Goal: Information Seeking & Learning: Learn about a topic

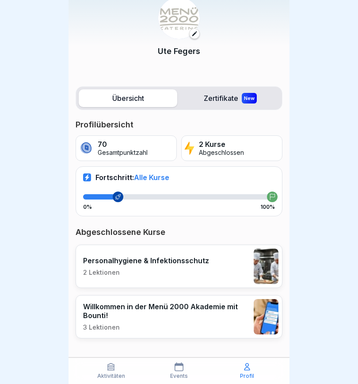
scroll to position [27, 0]
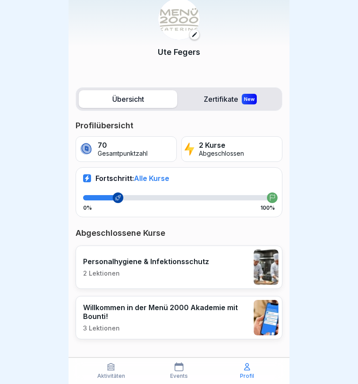
click at [194, 266] on div "Personalhygiene & Infektionsschutz 2 Lektionen" at bounding box center [146, 267] width 126 height 20
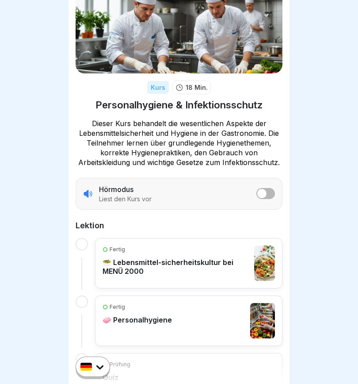
scroll to position [52, 0]
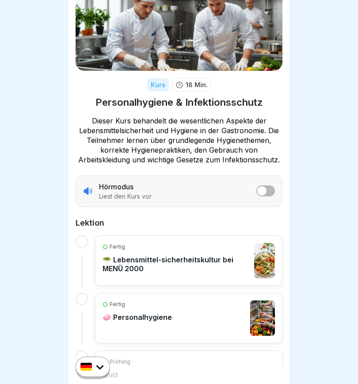
click at [265, 191] on span "listener mode" at bounding box center [261, 190] width 9 height 9
click at [219, 264] on p "🥗 Lebensmittel-sicherheitskultur bei MENÜ 2000" at bounding box center [176, 264] width 147 height 18
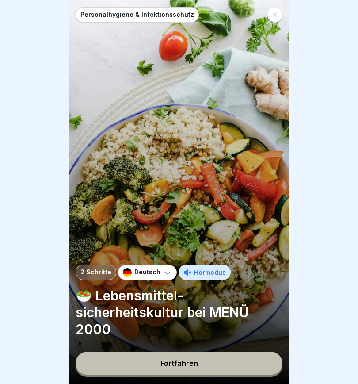
click at [179, 367] on div "Fortfahren" at bounding box center [180, 363] width 38 height 8
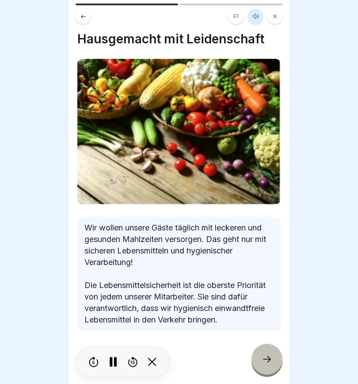
scroll to position [9, 0]
click at [268, 363] on icon at bounding box center [267, 359] width 11 height 11
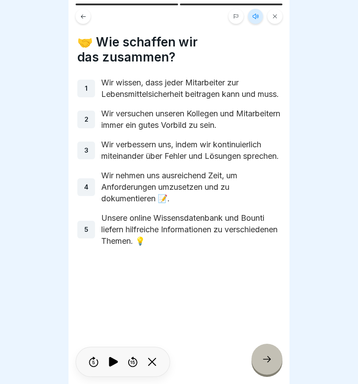
click at [264, 359] on icon at bounding box center [267, 359] width 11 height 11
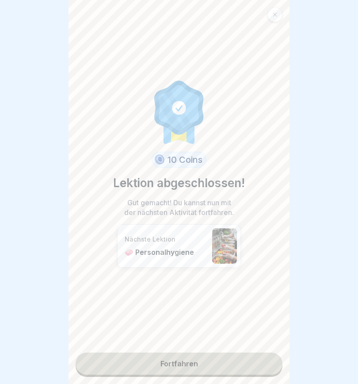
click at [201, 370] on link "Fortfahren" at bounding box center [179, 363] width 207 height 22
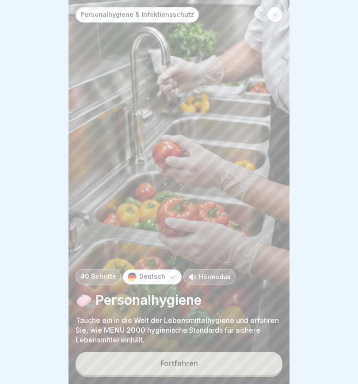
click at [240, 369] on button "Fortfahren" at bounding box center [179, 363] width 207 height 23
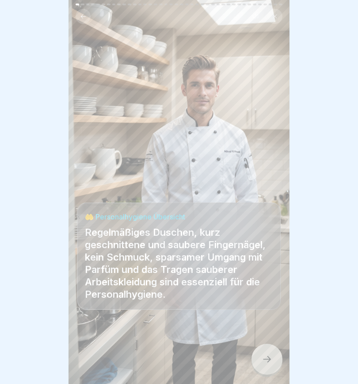
click at [270, 357] on icon at bounding box center [267, 359] width 11 height 11
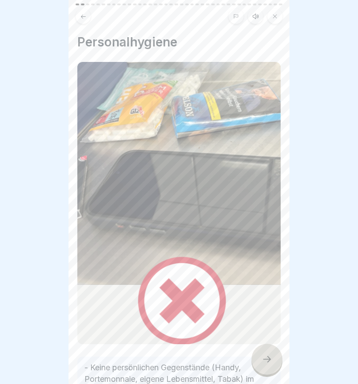
click at [256, 17] on icon at bounding box center [255, 16] width 7 height 7
click at [115, 361] on icon at bounding box center [113, 362] width 9 height 10
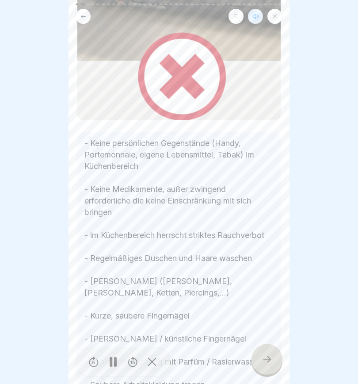
click at [268, 178] on p "- Keine persönlichen Gegenstände (Handy, Portemonnaie, eigene Lebensmittel, Tab…" at bounding box center [178, 264] width 189 height 253
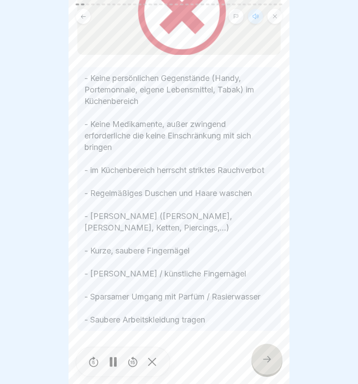
scroll to position [289, 0]
click at [266, 358] on icon at bounding box center [267, 359] width 11 height 11
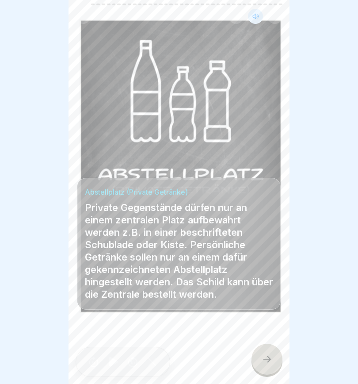
click at [263, 355] on icon at bounding box center [267, 359] width 11 height 11
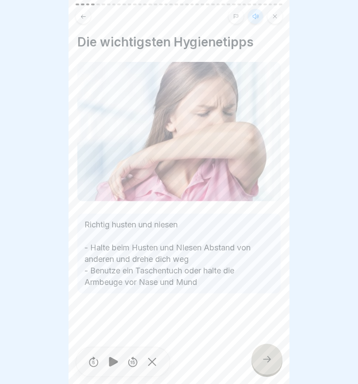
click at [267, 354] on icon at bounding box center [267, 359] width 11 height 11
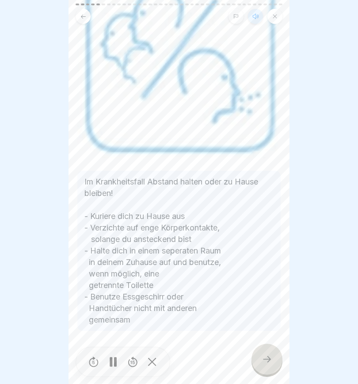
scroll to position [112, 0]
click at [268, 357] on icon at bounding box center [267, 359] width 11 height 11
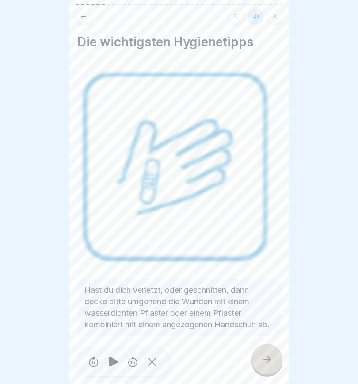
click at [260, 357] on div at bounding box center [267, 359] width 31 height 31
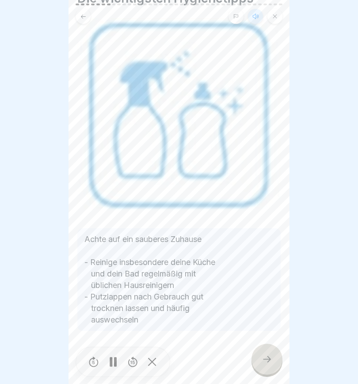
scroll to position [44, 0]
click at [264, 357] on icon at bounding box center [267, 359] width 11 height 11
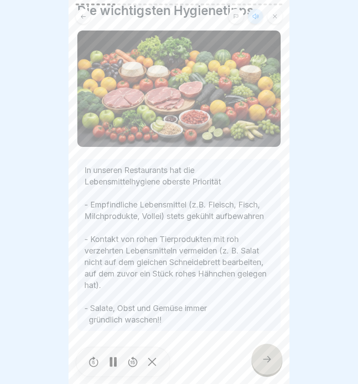
scroll to position [31, 0]
click at [264, 357] on icon at bounding box center [267, 359] width 11 height 11
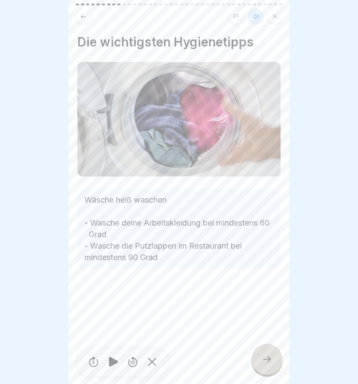
click at [263, 355] on icon at bounding box center [267, 359] width 11 height 11
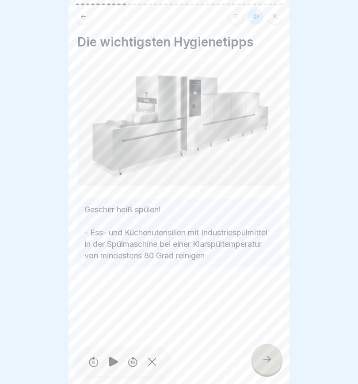
click at [263, 358] on icon at bounding box center [267, 359] width 11 height 11
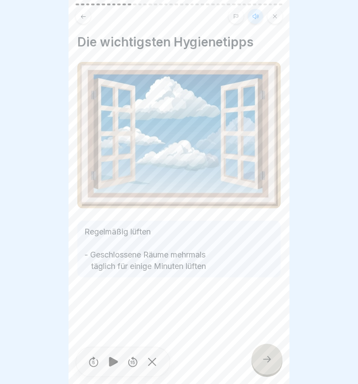
click at [262, 359] on icon at bounding box center [267, 359] width 11 height 11
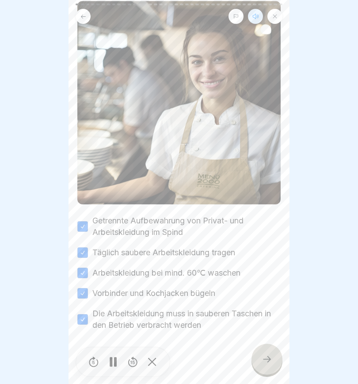
scroll to position [76, 0]
click at [263, 356] on icon at bounding box center [267, 359] width 11 height 11
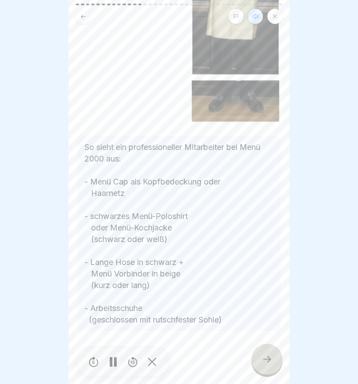
scroll to position [204, 0]
click at [268, 356] on icon at bounding box center [267, 359] width 11 height 11
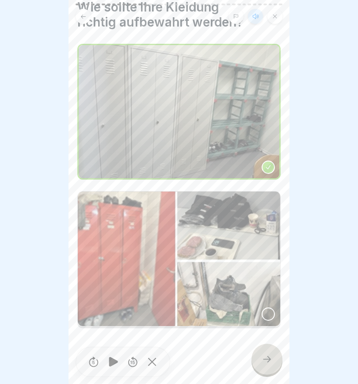
scroll to position [35, 0]
click at [271, 163] on div at bounding box center [268, 167] width 13 height 13
click at [268, 360] on icon at bounding box center [267, 359] width 11 height 11
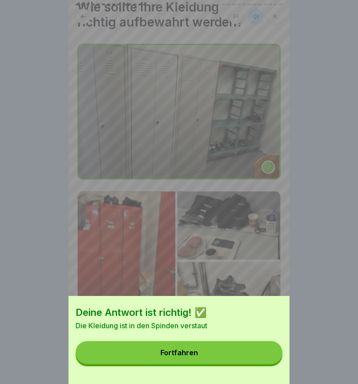
click at [230, 352] on button "Fortfahren" at bounding box center [179, 352] width 207 height 23
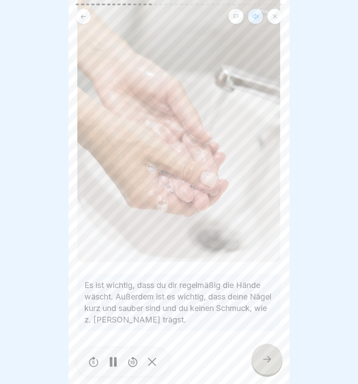
scroll to position [83, 0]
click at [264, 357] on icon at bounding box center [267, 359] width 11 height 11
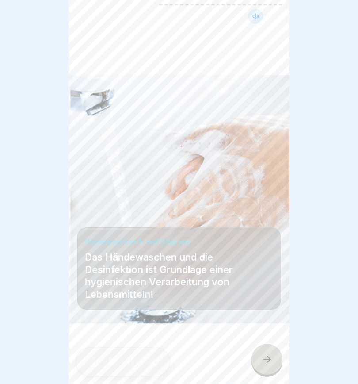
click at [267, 359] on icon at bounding box center [267, 359] width 8 height 6
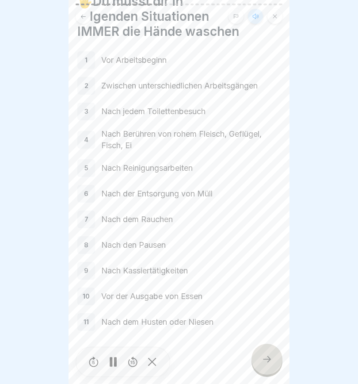
scroll to position [41, 0]
click at [271, 359] on icon at bounding box center [267, 359] width 8 height 6
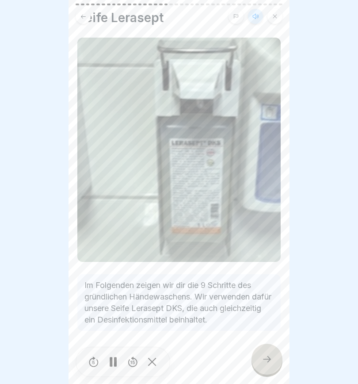
scroll to position [24, 0]
click at [264, 358] on icon at bounding box center [267, 359] width 11 height 11
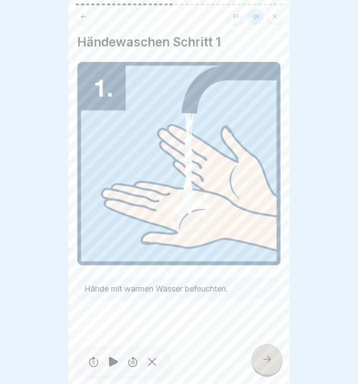
click at [268, 363] on icon at bounding box center [267, 359] width 11 height 11
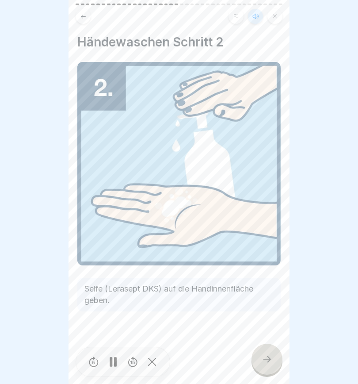
click at [263, 362] on icon at bounding box center [267, 359] width 11 height 11
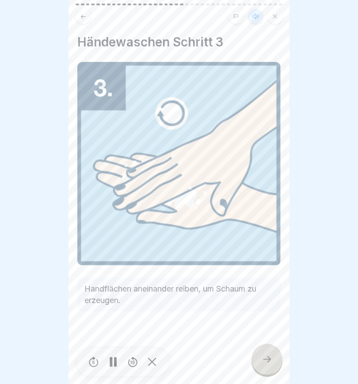
click at [266, 359] on icon at bounding box center [267, 359] width 11 height 11
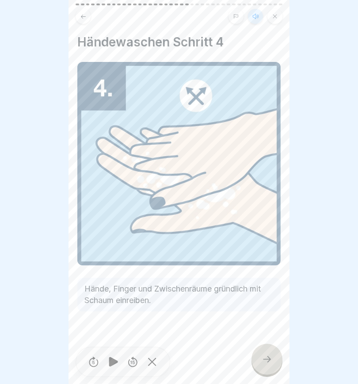
click at [266, 360] on icon at bounding box center [267, 359] width 11 height 11
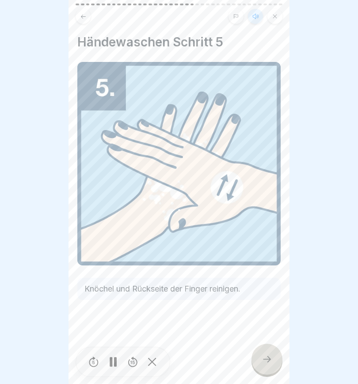
click at [266, 359] on icon at bounding box center [267, 359] width 11 height 11
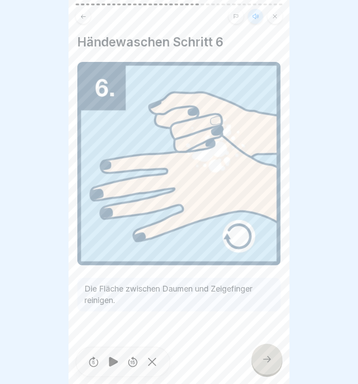
click at [269, 357] on icon at bounding box center [267, 359] width 8 height 6
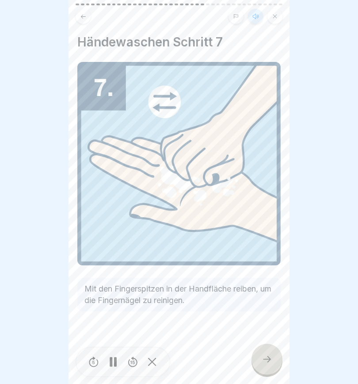
click at [267, 359] on icon at bounding box center [267, 359] width 8 height 6
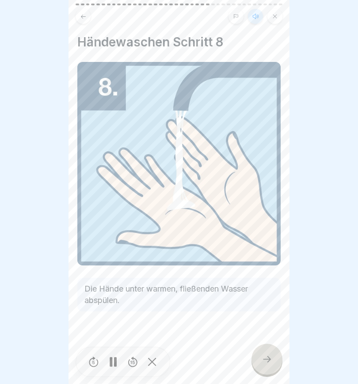
click at [265, 357] on icon at bounding box center [267, 359] width 11 height 11
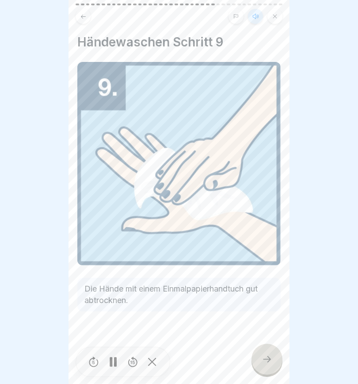
click at [270, 361] on icon at bounding box center [267, 359] width 11 height 11
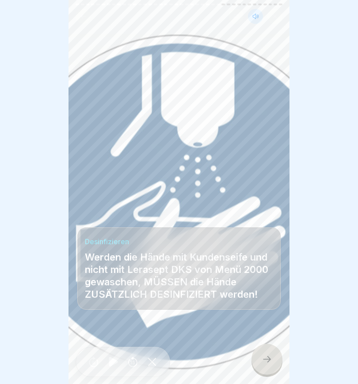
click at [268, 357] on icon at bounding box center [267, 359] width 8 height 6
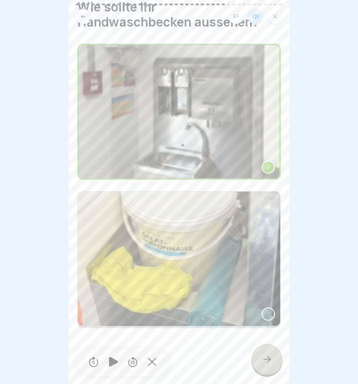
scroll to position [35, 0]
click at [270, 357] on icon at bounding box center [267, 359] width 11 height 11
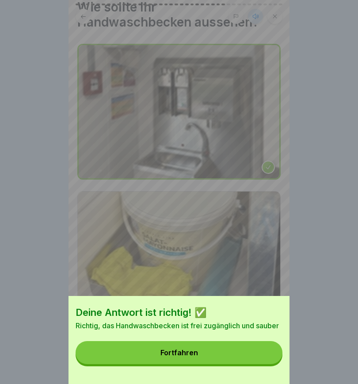
click at [241, 354] on button "Fortfahren" at bounding box center [179, 352] width 207 height 23
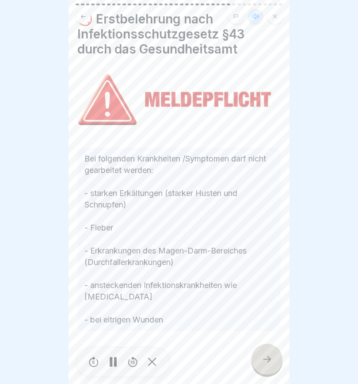
scroll to position [23, 0]
click at [268, 358] on icon at bounding box center [267, 359] width 11 height 11
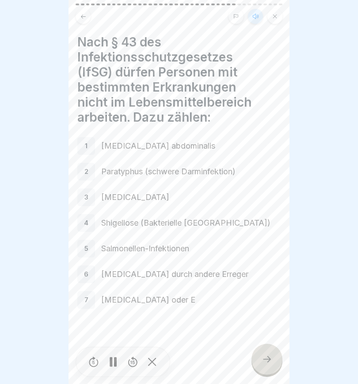
click at [263, 357] on icon at bounding box center [267, 359] width 11 height 11
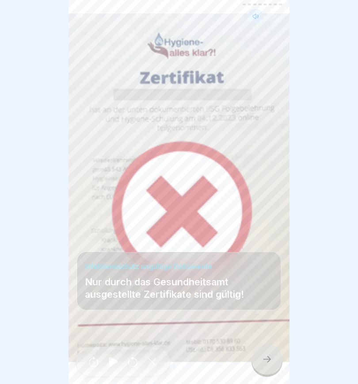
click at [264, 359] on icon at bounding box center [267, 359] width 8 height 6
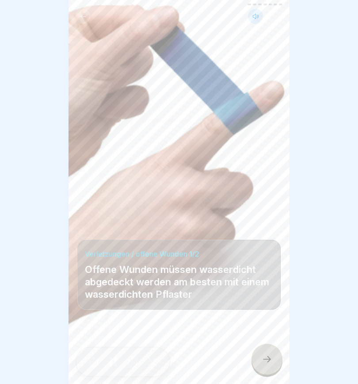
click at [265, 361] on icon at bounding box center [267, 359] width 11 height 11
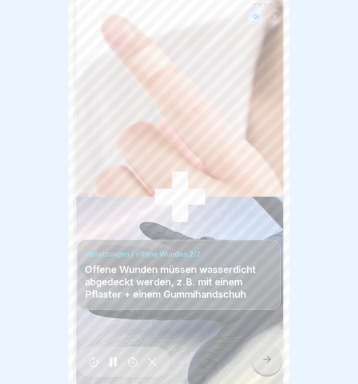
click at [266, 359] on icon at bounding box center [267, 359] width 11 height 11
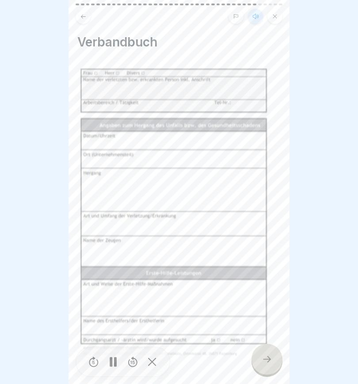
click at [268, 358] on icon at bounding box center [267, 359] width 11 height 11
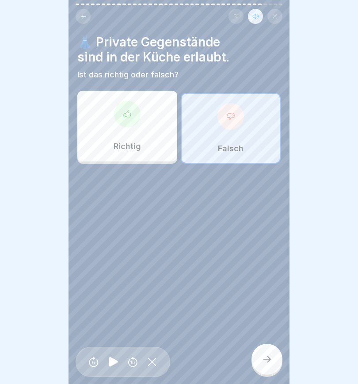
click at [233, 117] on icon at bounding box center [230, 116] width 9 height 9
click at [270, 360] on icon at bounding box center [267, 359] width 11 height 11
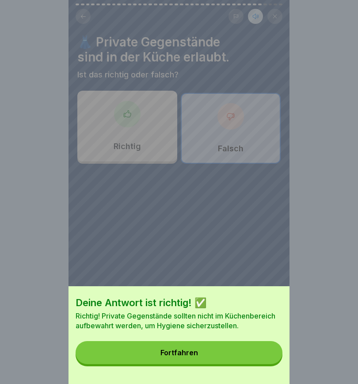
click at [235, 351] on button "Fortfahren" at bounding box center [179, 352] width 207 height 23
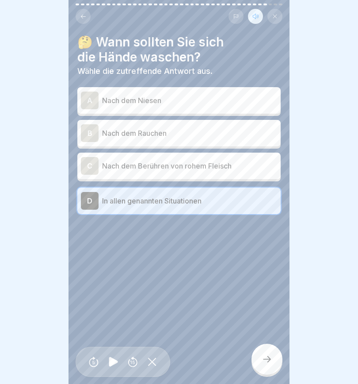
click at [258, 199] on p "In allen genannten Situationen" at bounding box center [189, 200] width 175 height 11
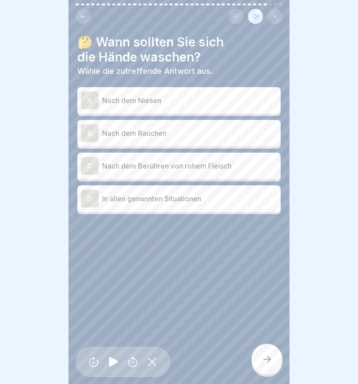
click at [87, 205] on div "D" at bounding box center [90, 199] width 18 height 18
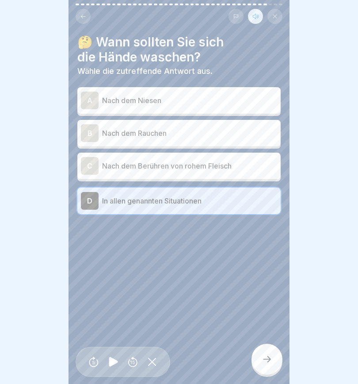
click at [93, 134] on div "B" at bounding box center [90, 133] width 18 height 18
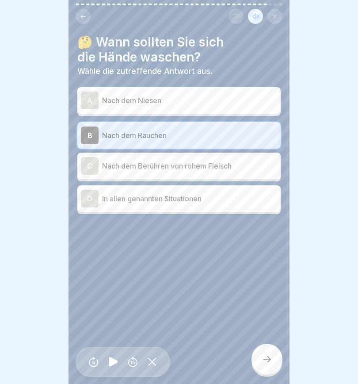
click at [90, 195] on div "D" at bounding box center [90, 199] width 18 height 18
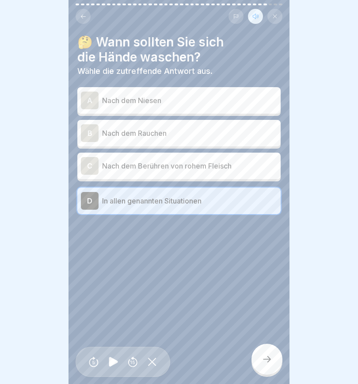
click at [271, 360] on icon at bounding box center [267, 359] width 11 height 11
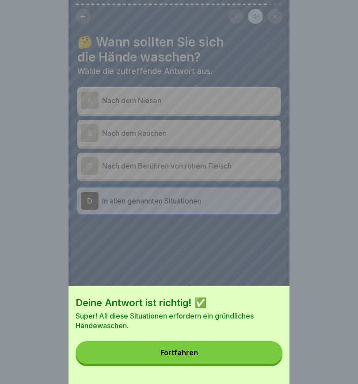
click at [238, 351] on button "Fortfahren" at bounding box center [179, 352] width 207 height 23
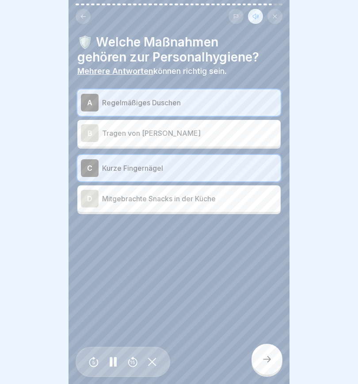
click at [84, 130] on div "B" at bounding box center [90, 133] width 18 height 18
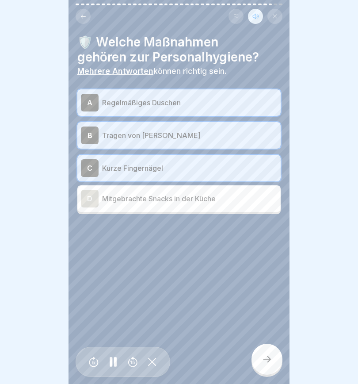
click at [92, 197] on div "D" at bounding box center [90, 199] width 18 height 18
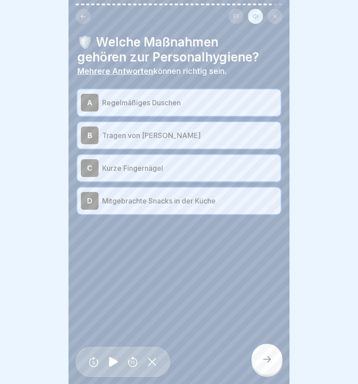
click at [268, 359] on icon at bounding box center [267, 359] width 11 height 11
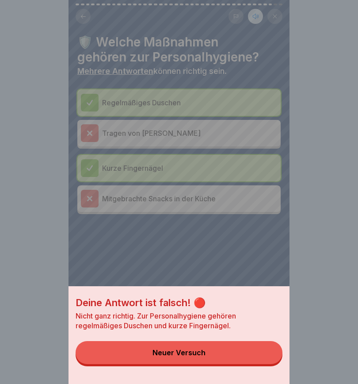
click at [193, 241] on div "Deine Antwort ist falsch! 🔴 Nicht ganz richtig. Zur Personalhygiene gehören reg…" at bounding box center [179, 192] width 221 height 384
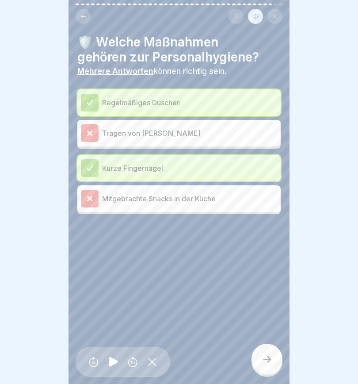
click at [267, 365] on div at bounding box center [267, 359] width 31 height 31
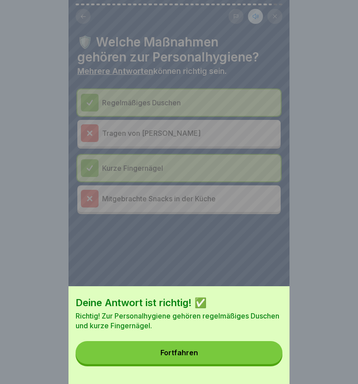
click at [234, 355] on button "Fortfahren" at bounding box center [179, 352] width 207 height 23
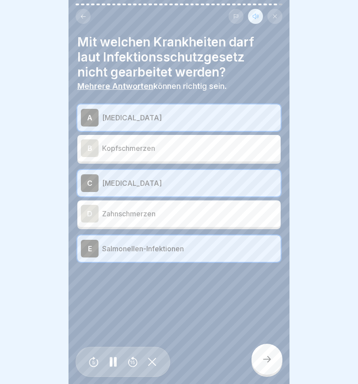
click at [268, 363] on icon at bounding box center [267, 359] width 11 height 11
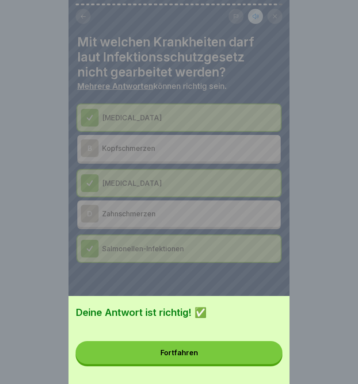
click at [237, 354] on button "Fortfahren" at bounding box center [179, 352] width 207 height 23
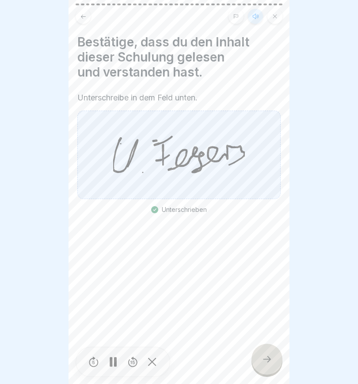
click at [269, 362] on icon at bounding box center [267, 359] width 11 height 11
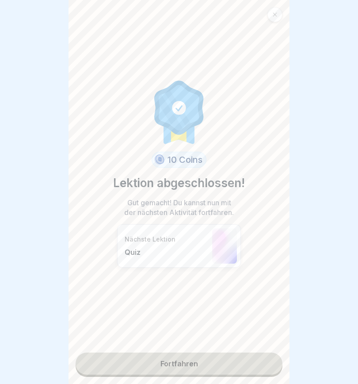
click at [241, 366] on link "Fortfahren" at bounding box center [179, 363] width 207 height 22
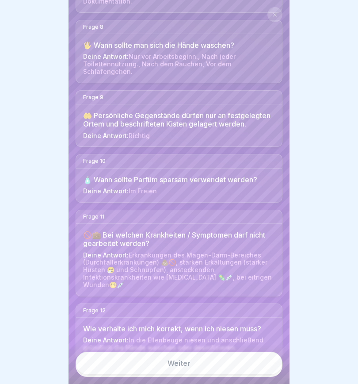
scroll to position [560, 0]
click at [207, 366] on link "Weiter" at bounding box center [179, 363] width 207 height 23
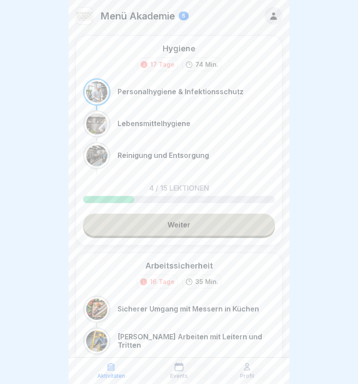
click at [226, 224] on link "Weiter" at bounding box center [179, 225] width 192 height 22
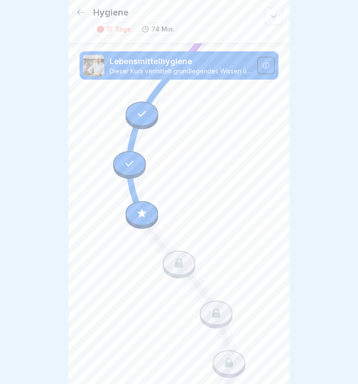
scroll to position [213, 0]
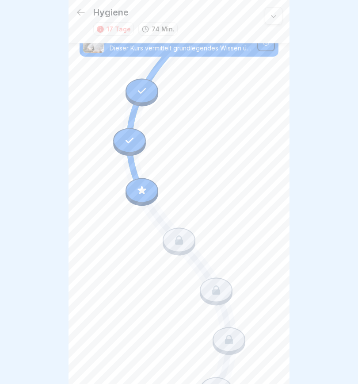
click at [145, 192] on icon at bounding box center [141, 189] width 11 height 11
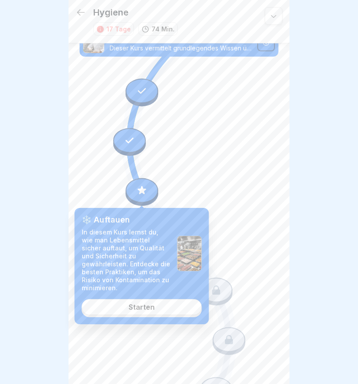
click at [166, 311] on link "Starten" at bounding box center [142, 307] width 120 height 16
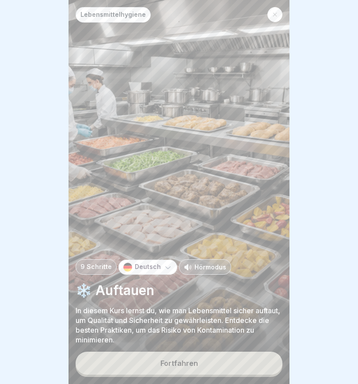
click at [210, 364] on button "Fortfahren" at bounding box center [179, 363] width 207 height 23
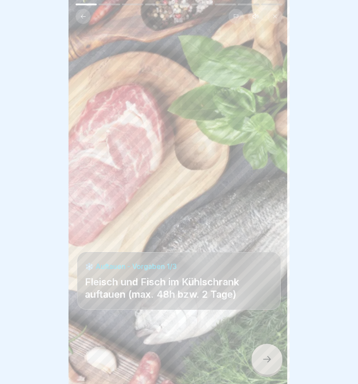
click at [254, 14] on icon at bounding box center [255, 16] width 7 height 7
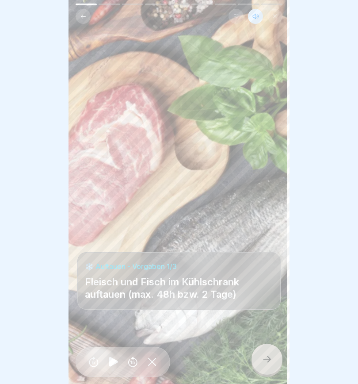
click at [108, 362] on icon at bounding box center [113, 362] width 17 height 14
click at [266, 359] on icon at bounding box center [267, 359] width 11 height 11
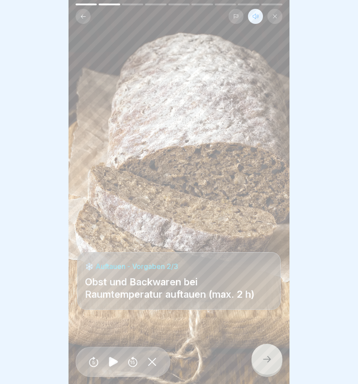
click at [264, 360] on icon at bounding box center [267, 359] width 11 height 11
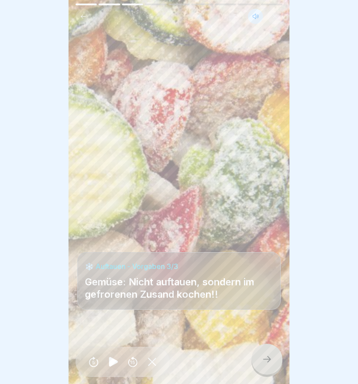
click at [265, 357] on icon at bounding box center [267, 359] width 11 height 11
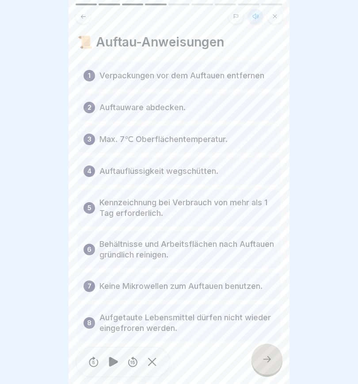
click at [114, 363] on icon at bounding box center [113, 362] width 9 height 10
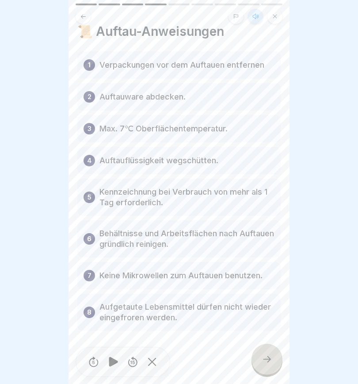
scroll to position [11, 0]
click at [274, 363] on div at bounding box center [267, 359] width 31 height 31
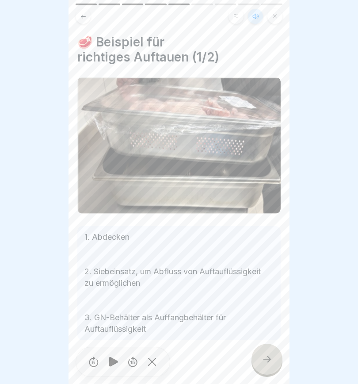
click at [264, 363] on icon at bounding box center [267, 359] width 11 height 11
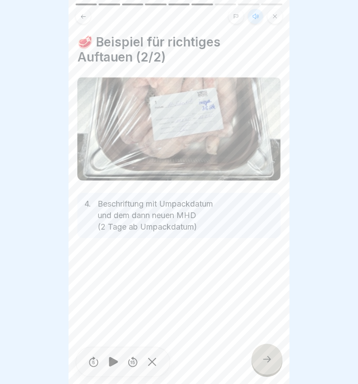
click at [273, 361] on div at bounding box center [267, 359] width 31 height 31
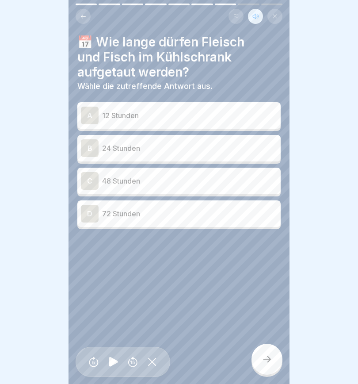
click at [97, 180] on div "C" at bounding box center [90, 181] width 18 height 18
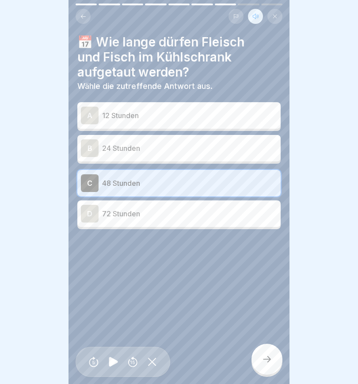
click at [266, 365] on div at bounding box center [267, 359] width 31 height 31
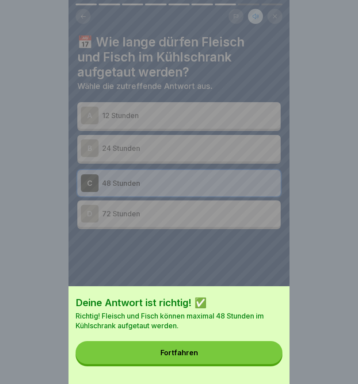
click at [224, 351] on button "Fortfahren" at bounding box center [179, 352] width 207 height 23
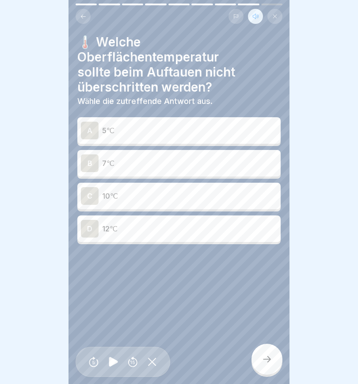
click at [166, 164] on p "7℃" at bounding box center [189, 163] width 175 height 11
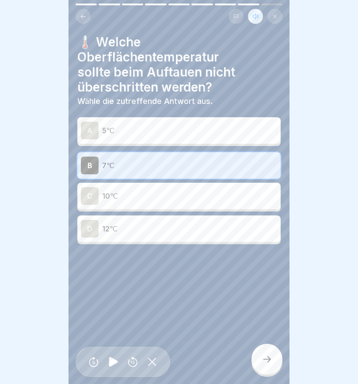
click at [271, 357] on icon at bounding box center [267, 359] width 11 height 11
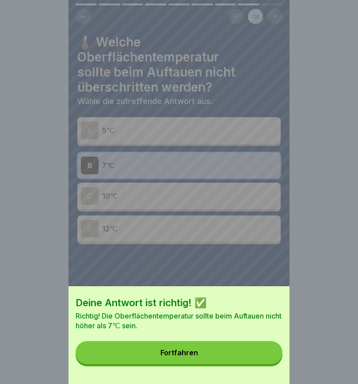
click at [217, 353] on button "Fortfahren" at bounding box center [179, 352] width 207 height 23
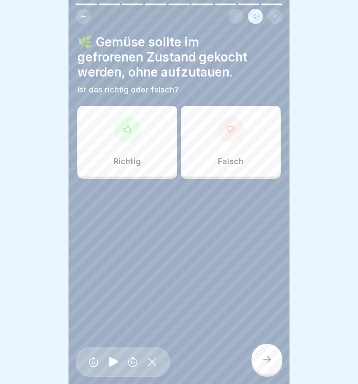
click at [124, 135] on div at bounding box center [127, 129] width 27 height 27
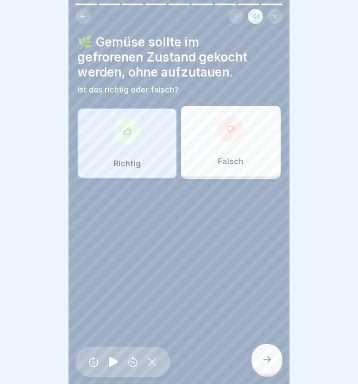
click at [267, 360] on icon at bounding box center [267, 359] width 11 height 11
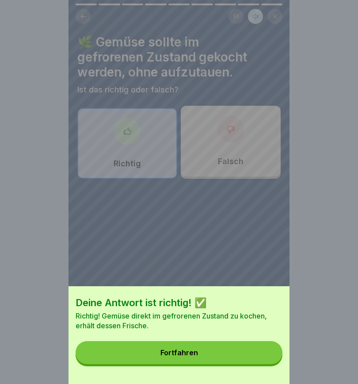
click at [213, 353] on button "Fortfahren" at bounding box center [179, 352] width 207 height 23
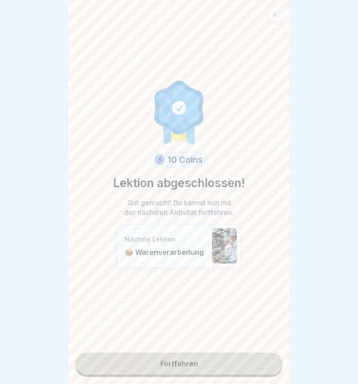
click at [211, 367] on link "Fortfahren" at bounding box center [179, 363] width 207 height 22
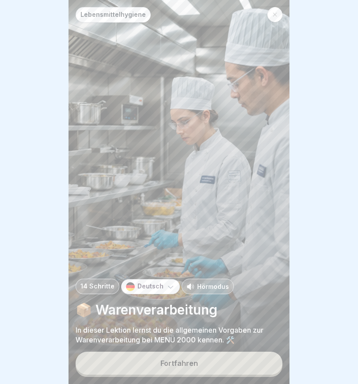
click at [218, 362] on button "Fortfahren" at bounding box center [179, 363] width 207 height 23
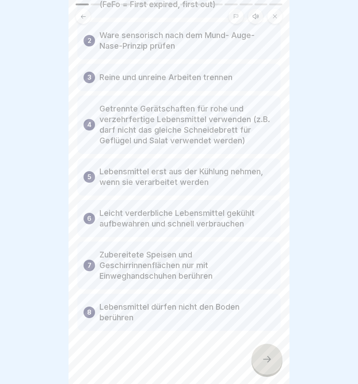
scroll to position [107, 0]
click at [260, 17] on button at bounding box center [255, 16] width 15 height 15
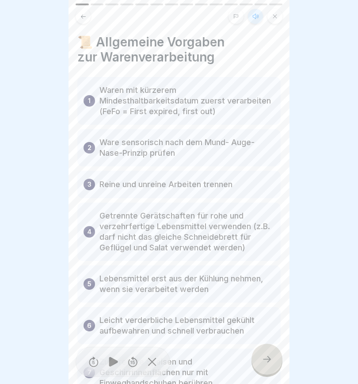
scroll to position [0, 0]
click at [113, 365] on icon at bounding box center [113, 362] width 9 height 10
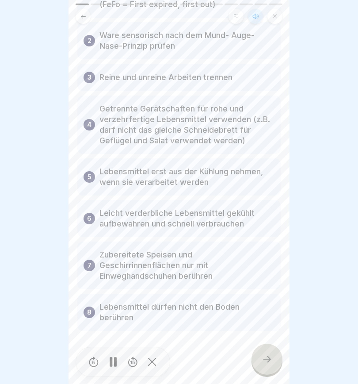
scroll to position [107, 0]
click at [264, 356] on icon at bounding box center [267, 359] width 11 height 11
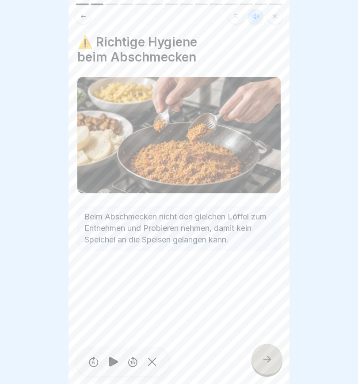
click at [268, 353] on div at bounding box center [267, 359] width 31 height 31
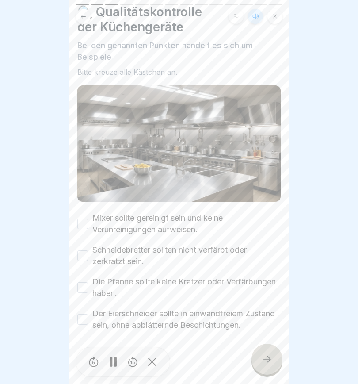
scroll to position [30, 0]
click at [268, 359] on icon at bounding box center [267, 359] width 11 height 11
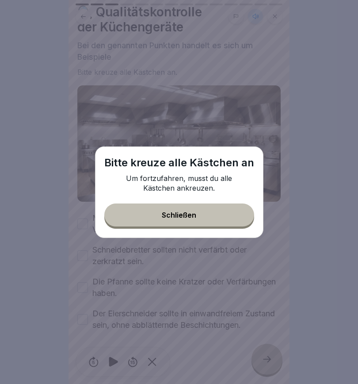
click at [210, 210] on button "Schließen" at bounding box center [179, 214] width 150 height 23
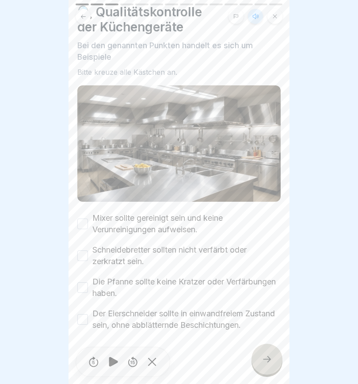
click at [88, 221] on button "Mixer sollte gereinigt sein und keine Verunreinigungen aufweisen." at bounding box center [82, 223] width 11 height 11
click at [85, 255] on button "Schneidebretter sollten nicht verfärbt oder zerkratzt sein." at bounding box center [82, 255] width 11 height 11
click at [79, 286] on button "Die Pfanne sollte keine Kratzer oder Verfärbungen haben." at bounding box center [82, 287] width 11 height 11
click at [81, 318] on button "Der Eierschneider sollte in einwandfreiem Zustand sein, ohne abblätternde Besch…" at bounding box center [82, 319] width 11 height 11
click at [264, 357] on icon at bounding box center [267, 359] width 11 height 11
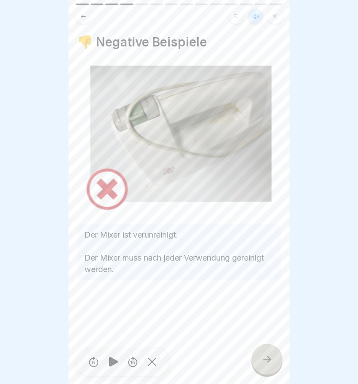
click at [271, 358] on icon at bounding box center [267, 359] width 11 height 11
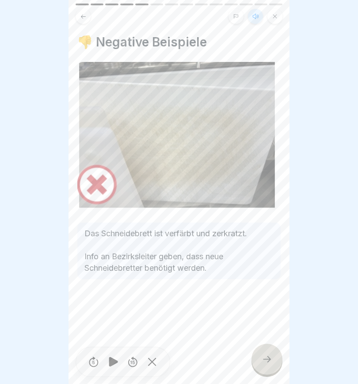
click at [267, 359] on icon at bounding box center [267, 359] width 8 height 6
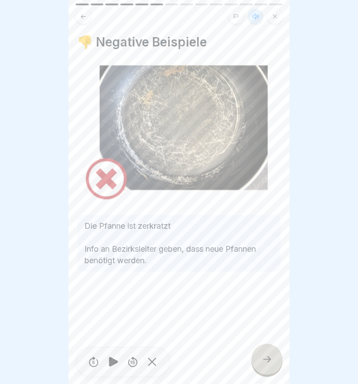
click at [273, 361] on div at bounding box center [267, 359] width 31 height 31
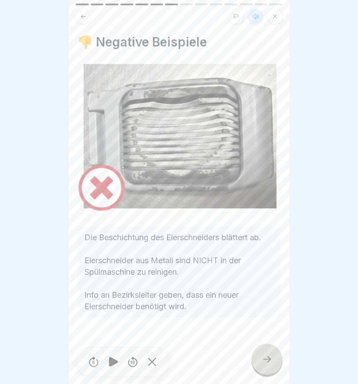
click at [270, 360] on icon at bounding box center [267, 359] width 11 height 11
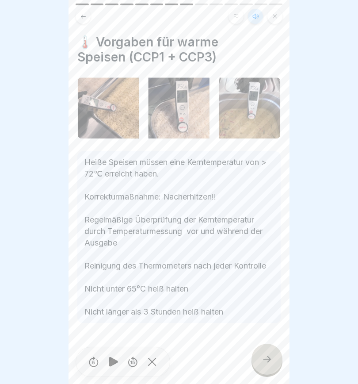
click at [268, 360] on icon at bounding box center [267, 359] width 11 height 11
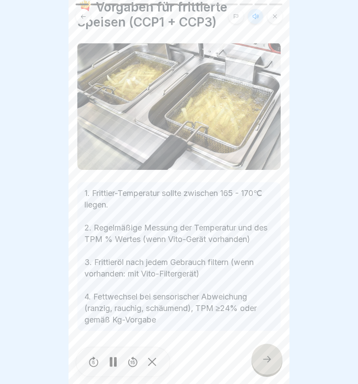
scroll to position [35, 0]
click at [264, 361] on icon at bounding box center [267, 359] width 11 height 11
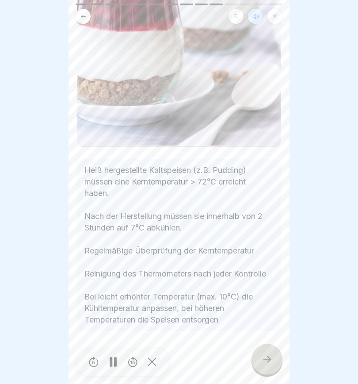
scroll to position [246, 0]
click at [265, 357] on icon at bounding box center [267, 359] width 11 height 11
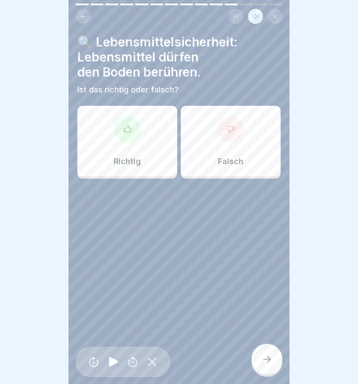
click at [230, 129] on icon at bounding box center [230, 129] width 9 height 9
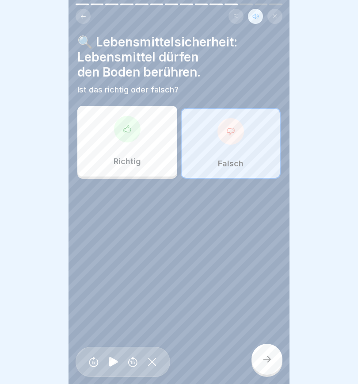
click at [268, 361] on icon at bounding box center [267, 359] width 8 height 6
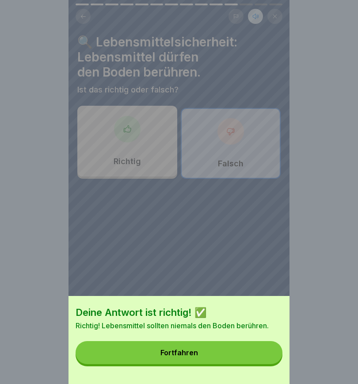
click at [245, 354] on button "Fortfahren" at bounding box center [179, 352] width 207 height 23
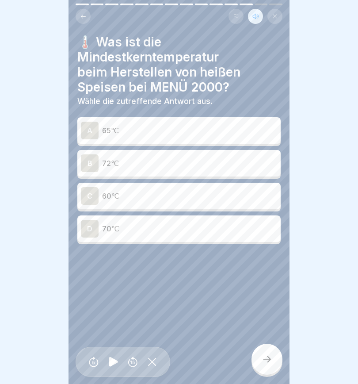
click at [89, 164] on div "B" at bounding box center [90, 163] width 18 height 18
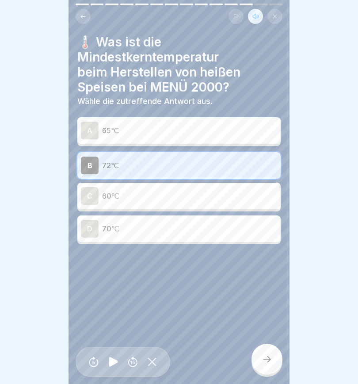
click at [268, 359] on icon at bounding box center [267, 359] width 11 height 11
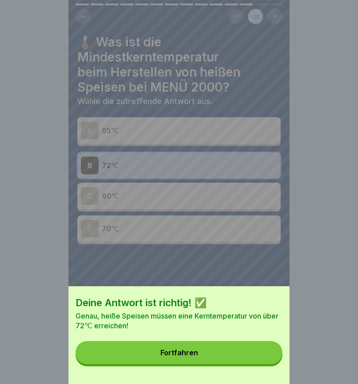
click at [243, 351] on button "Fortfahren" at bounding box center [179, 352] width 207 height 23
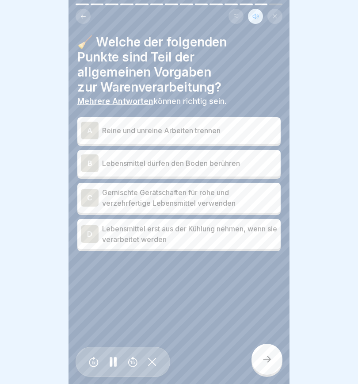
click at [90, 124] on div "A" at bounding box center [90, 131] width 18 height 18
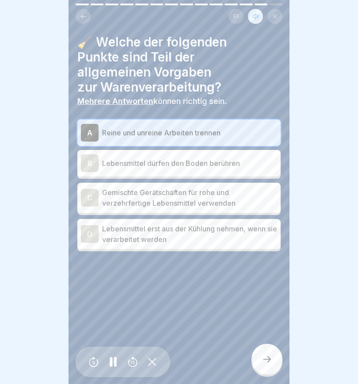
click at [89, 202] on div "C" at bounding box center [90, 198] width 18 height 18
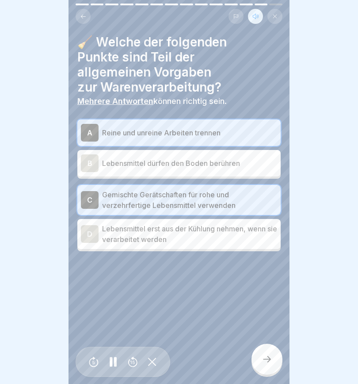
click at [88, 235] on div "D" at bounding box center [90, 234] width 18 height 18
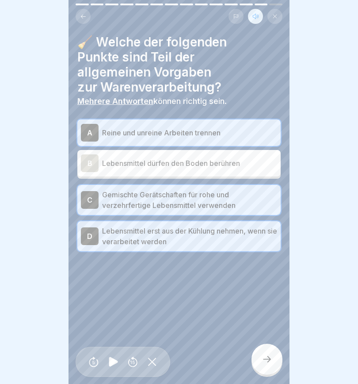
click at [267, 363] on icon at bounding box center [267, 359] width 11 height 11
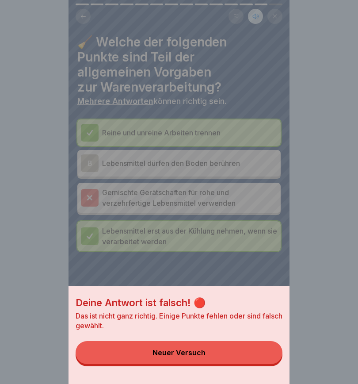
click at [240, 355] on button "Neuer Versuch" at bounding box center [179, 352] width 207 height 23
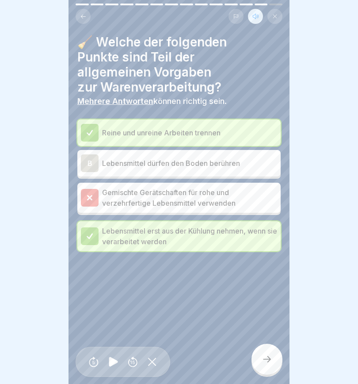
click at [90, 196] on icon at bounding box center [90, 198] width 8 height 8
click at [266, 359] on icon at bounding box center [267, 359] width 11 height 11
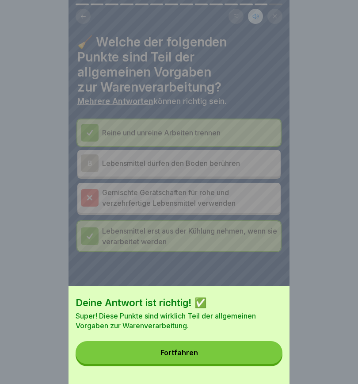
click at [240, 356] on button "Fortfahren" at bounding box center [179, 352] width 207 height 23
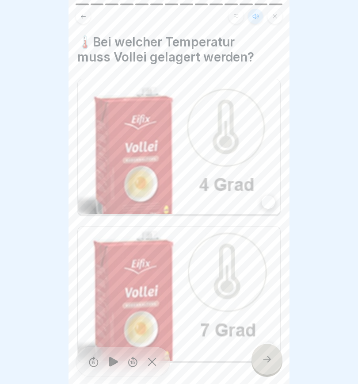
click at [268, 199] on div at bounding box center [268, 201] width 13 height 13
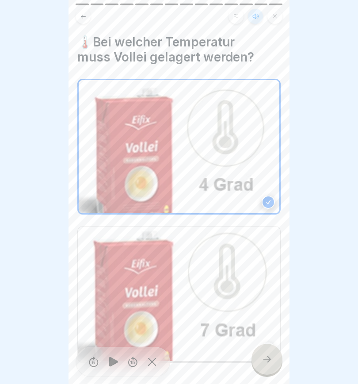
click at [268, 362] on icon at bounding box center [267, 359] width 8 height 6
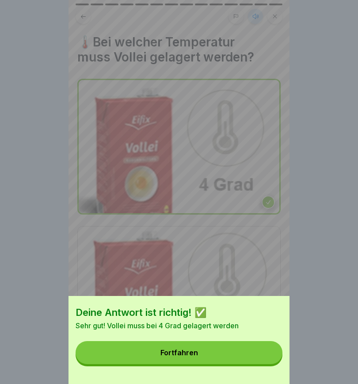
click at [220, 363] on button "Fortfahren" at bounding box center [179, 352] width 207 height 23
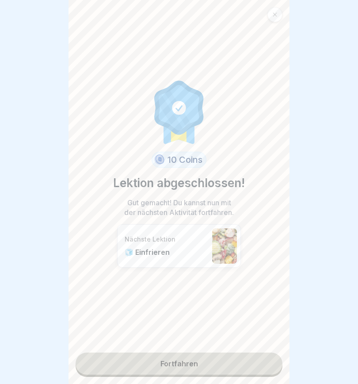
click at [220, 365] on link "Fortfahren" at bounding box center [179, 363] width 207 height 22
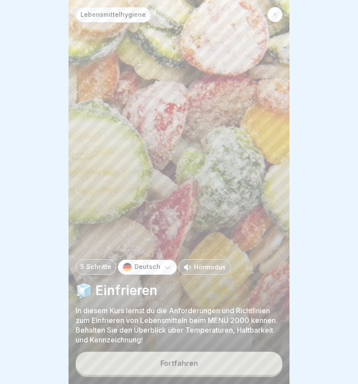
click at [229, 364] on button "Fortfahren" at bounding box center [179, 363] width 207 height 23
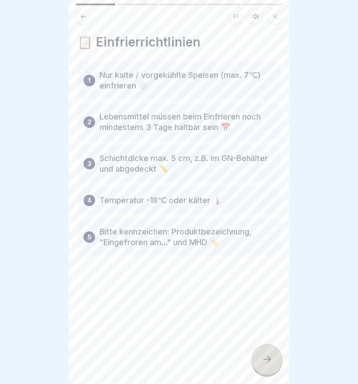
click at [254, 15] on icon at bounding box center [255, 16] width 7 height 7
click at [113, 363] on icon at bounding box center [113, 362] width 9 height 10
click at [269, 361] on icon at bounding box center [267, 359] width 8 height 6
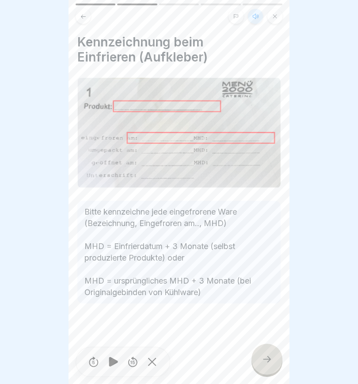
click at [269, 359] on icon at bounding box center [267, 359] width 8 height 6
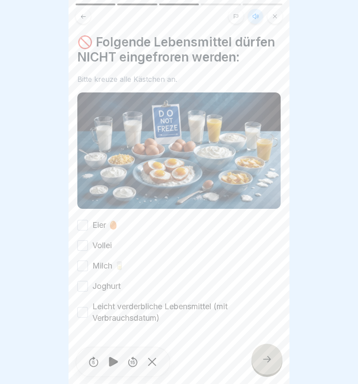
click at [83, 224] on button "Eier 🥚" at bounding box center [82, 225] width 11 height 11
click at [84, 310] on button "Leicht verderbliche Lebensmittel (mit Verbrauchsdatum)" at bounding box center [82, 312] width 11 height 11
click at [263, 362] on icon at bounding box center [267, 359] width 11 height 11
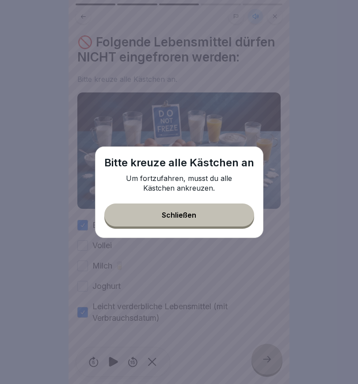
click at [214, 217] on button "Schließen" at bounding box center [179, 214] width 150 height 23
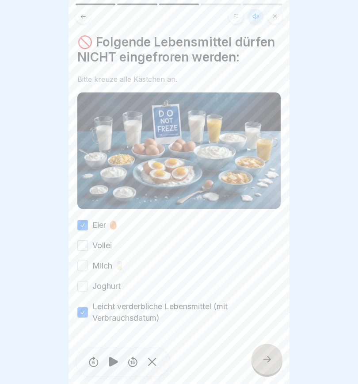
click at [87, 243] on button "Vollei" at bounding box center [82, 245] width 11 height 11
click at [82, 283] on button "Joghurt" at bounding box center [82, 286] width 11 height 11
click at [84, 262] on button "Milch 🥛" at bounding box center [82, 265] width 11 height 11
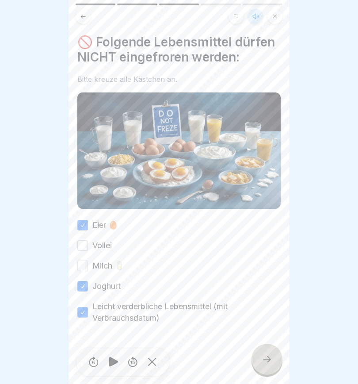
click at [80, 264] on button "Milch 🥛" at bounding box center [82, 265] width 11 height 11
click at [88, 244] on button "Vollei" at bounding box center [82, 245] width 11 height 11
click at [266, 357] on icon at bounding box center [267, 359] width 11 height 11
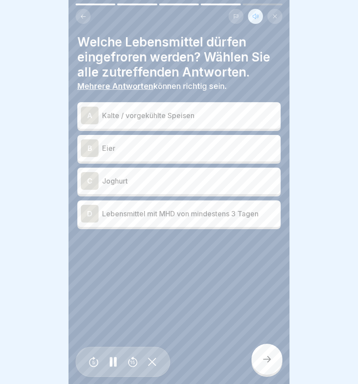
click at [92, 116] on div "A" at bounding box center [90, 116] width 18 height 18
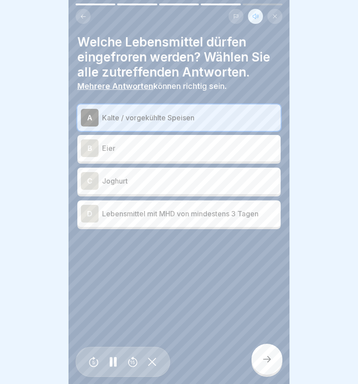
click at [87, 211] on div "D" at bounding box center [90, 214] width 18 height 18
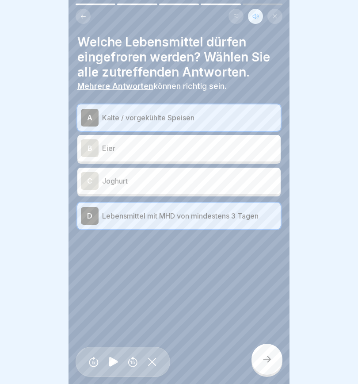
click at [264, 362] on icon at bounding box center [267, 359] width 11 height 11
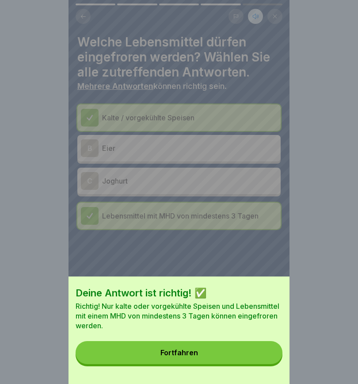
click at [218, 353] on button "Fortfahren" at bounding box center [179, 352] width 207 height 23
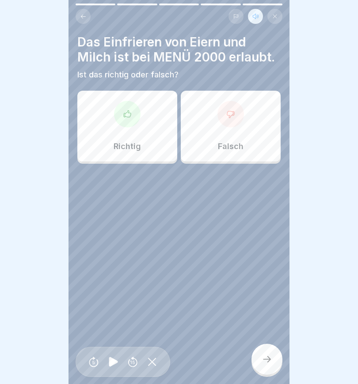
click at [229, 114] on icon at bounding box center [230, 114] width 9 height 9
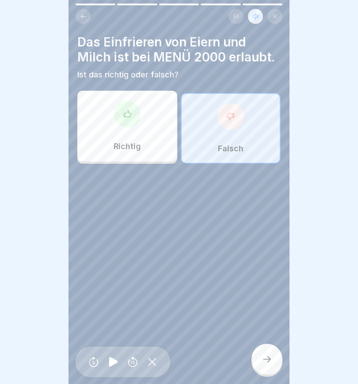
click at [264, 363] on icon at bounding box center [267, 359] width 11 height 11
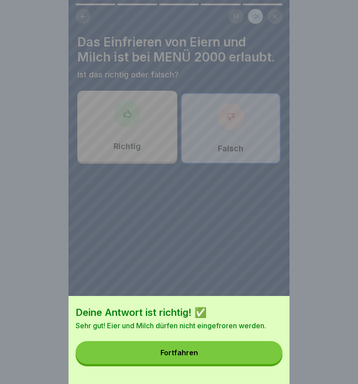
click at [242, 352] on button "Fortfahren" at bounding box center [179, 352] width 207 height 23
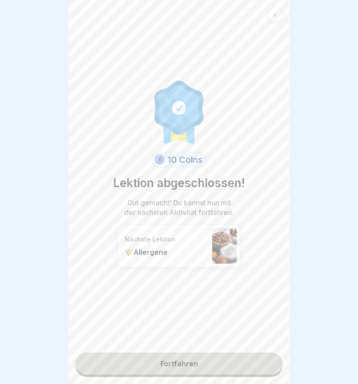
click at [223, 361] on link "Fortfahren" at bounding box center [179, 363] width 207 height 22
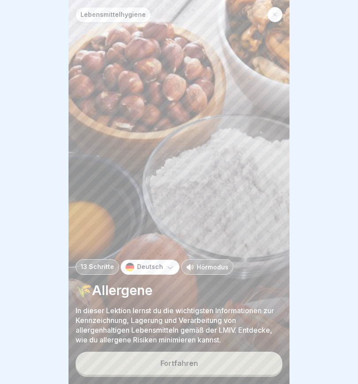
click at [209, 267] on p "Hörmodus" at bounding box center [213, 266] width 32 height 9
click at [220, 363] on button "Fortfahren" at bounding box center [179, 363] width 207 height 23
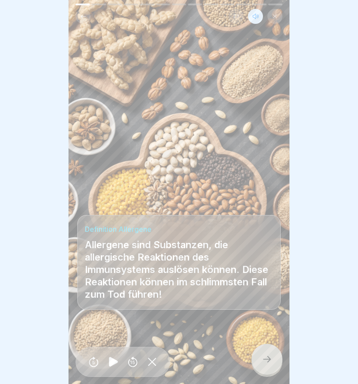
click at [263, 358] on icon at bounding box center [267, 359] width 11 height 11
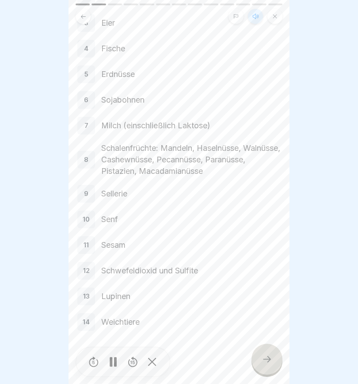
scroll to position [119, 0]
click at [270, 360] on icon at bounding box center [267, 359] width 8 height 6
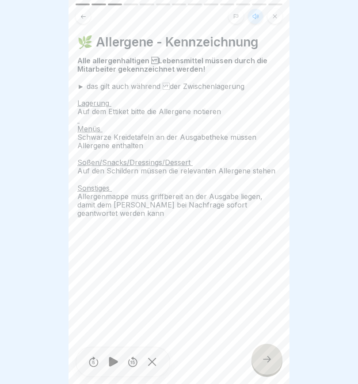
click at [268, 357] on icon at bounding box center [267, 359] width 11 height 11
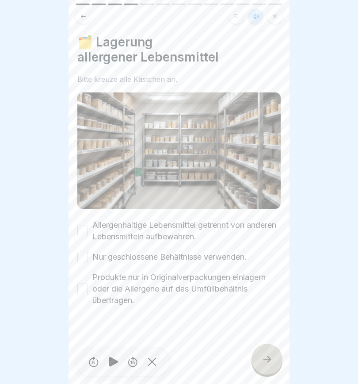
click at [84, 229] on button "Allergenhaltige Lebensmittel getrennt von anderen Lebensmitteln aufbewahren." at bounding box center [82, 231] width 11 height 11
click at [83, 258] on button "Nur geschlossene Behältnisse verwenden." at bounding box center [82, 257] width 11 height 11
click at [81, 288] on button "Produkte nur in Originalverpackungen einlagern oder die Allergene auf das Umfül…" at bounding box center [82, 288] width 11 height 11
click at [267, 362] on icon at bounding box center [267, 359] width 11 height 11
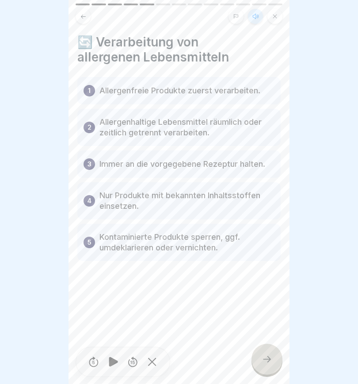
click at [264, 359] on icon at bounding box center [267, 359] width 8 height 6
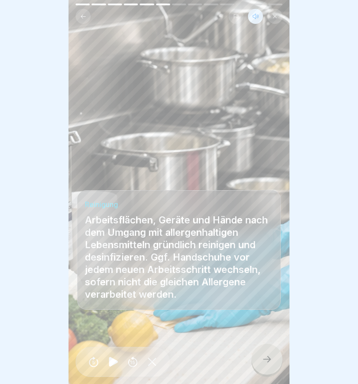
click at [266, 359] on icon at bounding box center [267, 359] width 8 height 6
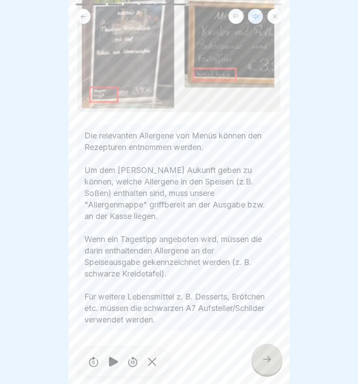
scroll to position [222, 0]
click at [268, 362] on icon at bounding box center [267, 359] width 11 height 11
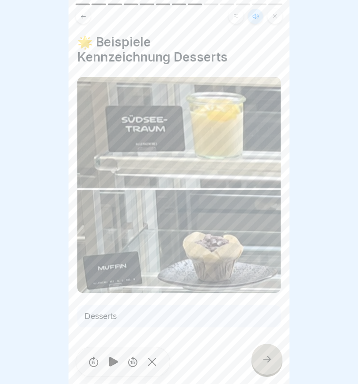
click at [267, 356] on icon at bounding box center [267, 359] width 11 height 11
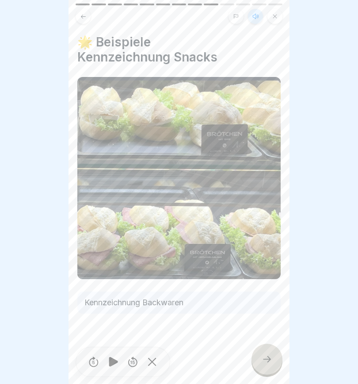
click at [264, 359] on icon at bounding box center [267, 359] width 8 height 6
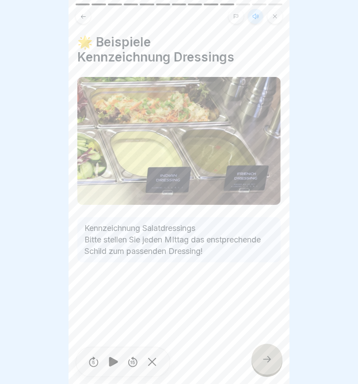
click at [268, 357] on icon at bounding box center [267, 359] width 11 height 11
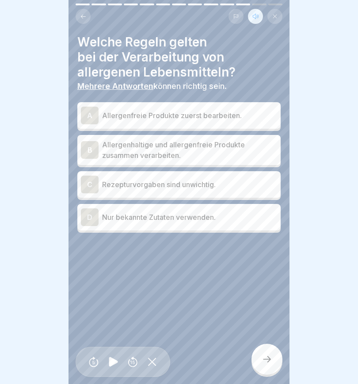
click at [91, 113] on div "A" at bounding box center [90, 116] width 18 height 18
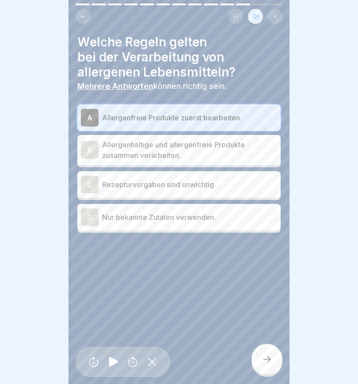
click at [269, 361] on icon at bounding box center [267, 359] width 8 height 6
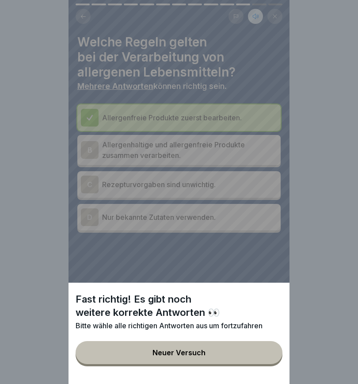
click at [226, 355] on button "Neuer Versuch" at bounding box center [179, 352] width 207 height 23
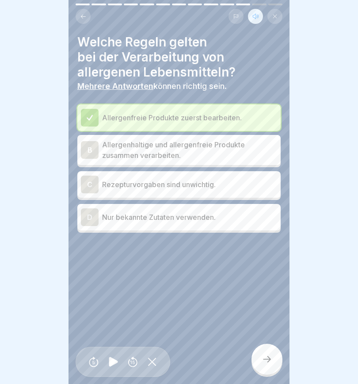
click at [83, 221] on div "D" at bounding box center [90, 217] width 18 height 18
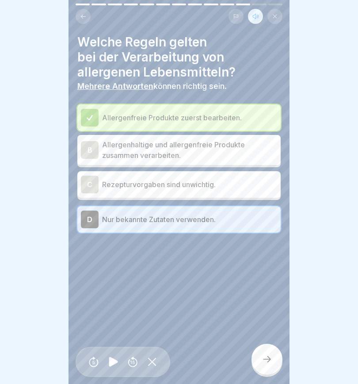
click at [264, 359] on icon at bounding box center [267, 359] width 11 height 11
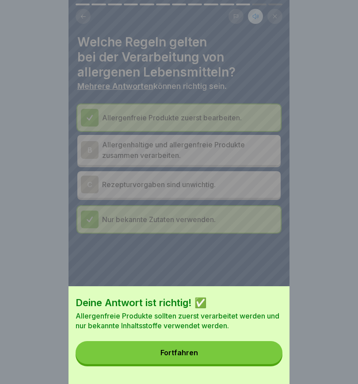
click at [223, 351] on button "Fortfahren" at bounding box center [179, 352] width 207 height 23
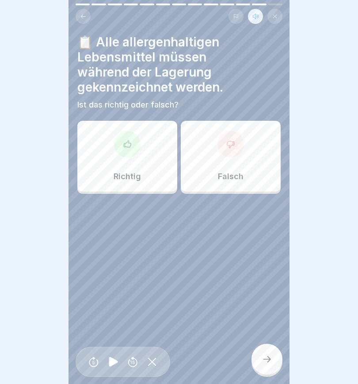
click at [126, 149] on div at bounding box center [127, 144] width 27 height 27
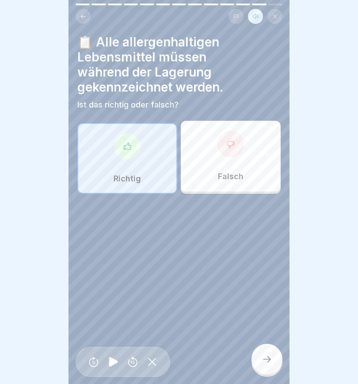
click at [269, 359] on icon at bounding box center [267, 359] width 8 height 6
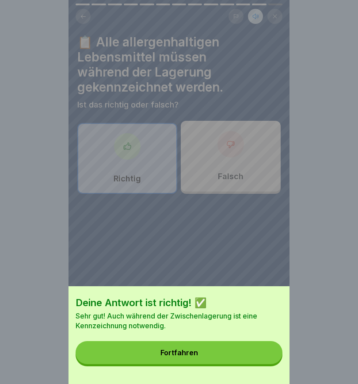
click at [226, 355] on button "Fortfahren" at bounding box center [179, 352] width 207 height 23
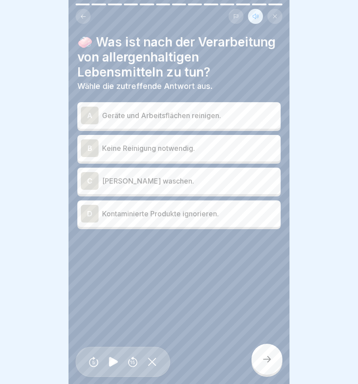
click at [90, 112] on div "A" at bounding box center [90, 116] width 18 height 18
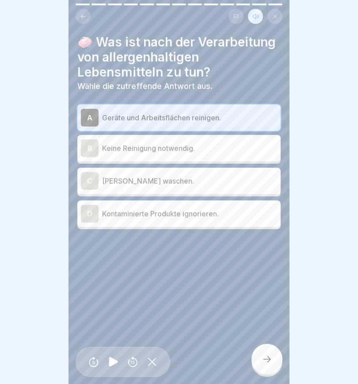
click at [263, 367] on div at bounding box center [267, 359] width 31 height 31
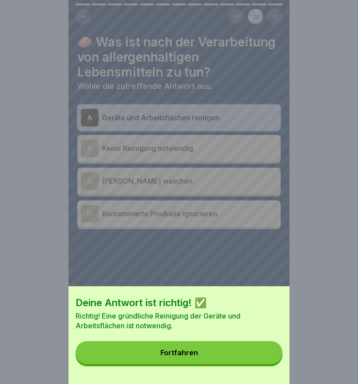
click at [233, 352] on button "Fortfahren" at bounding box center [179, 352] width 207 height 23
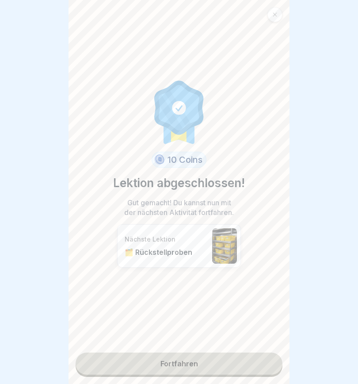
click at [220, 364] on link "Fortfahren" at bounding box center [179, 363] width 207 height 22
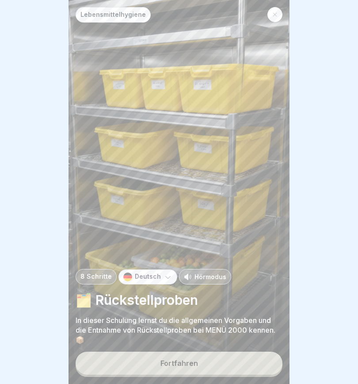
click at [226, 366] on button "Fortfahren" at bounding box center [179, 363] width 207 height 23
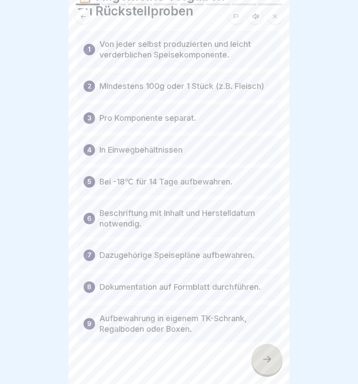
scroll to position [42, 0]
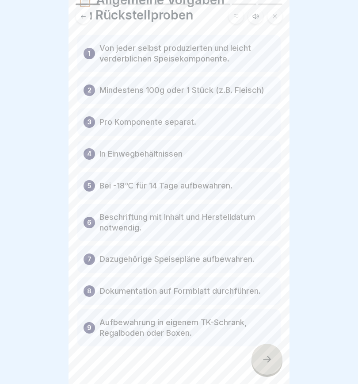
click at [257, 21] on button at bounding box center [255, 16] width 15 height 15
click at [113, 363] on icon at bounding box center [113, 362] width 9 height 10
click at [268, 361] on icon at bounding box center [267, 359] width 11 height 11
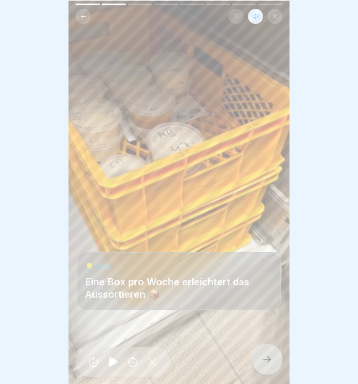
click at [268, 359] on icon at bounding box center [267, 359] width 11 height 11
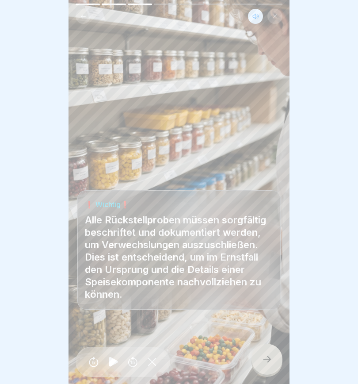
click at [270, 361] on icon at bounding box center [267, 359] width 11 height 11
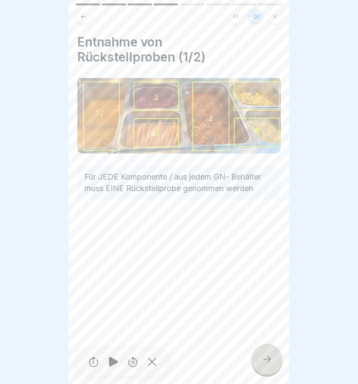
click at [268, 361] on icon at bounding box center [267, 359] width 8 height 6
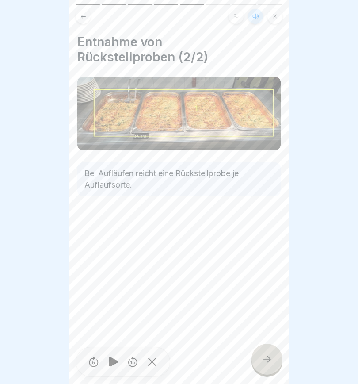
click at [267, 359] on icon at bounding box center [267, 359] width 11 height 11
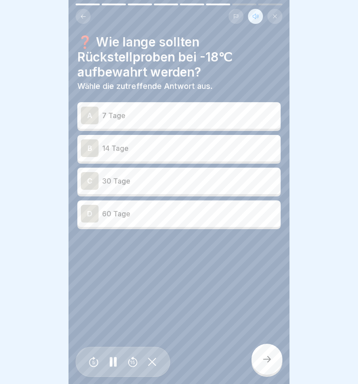
click at [89, 146] on div "B" at bounding box center [90, 148] width 18 height 18
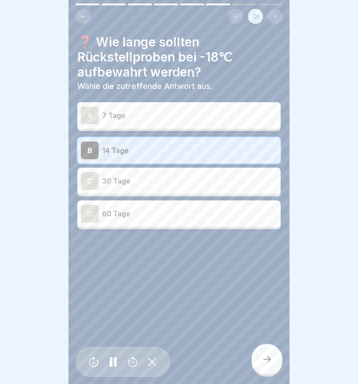
click at [265, 360] on icon at bounding box center [267, 359] width 11 height 11
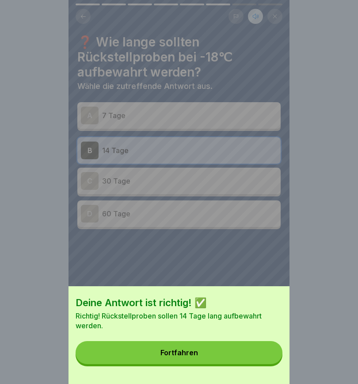
click at [237, 352] on button "Fortfahren" at bounding box center [179, 352] width 207 height 23
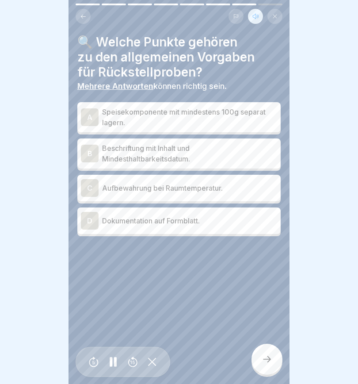
click at [90, 116] on div "A" at bounding box center [90, 117] width 18 height 18
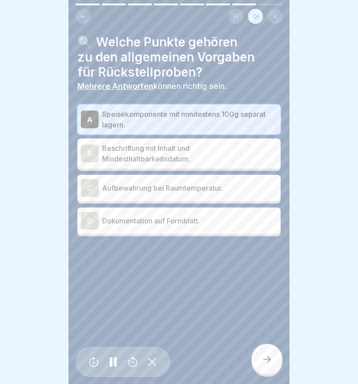
click at [90, 220] on div "D" at bounding box center [90, 221] width 18 height 18
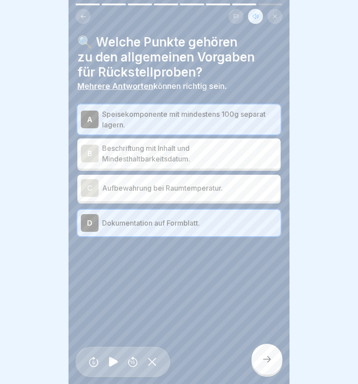
click at [87, 151] on div "B" at bounding box center [90, 154] width 18 height 18
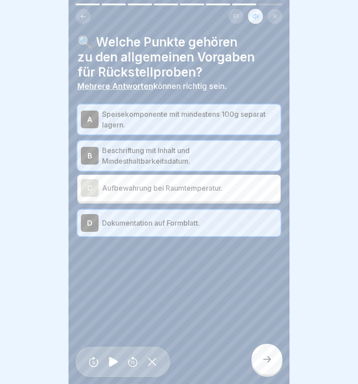
click at [262, 356] on icon at bounding box center [267, 359] width 11 height 11
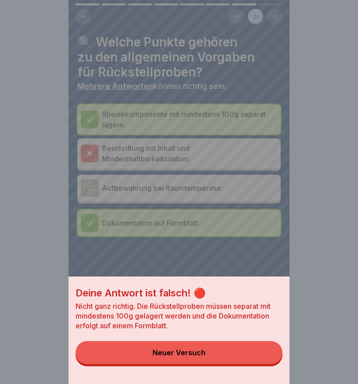
click at [91, 155] on div "Deine Antwort ist falsch! 🔴 Nicht ganz richtig. Die Rückstellproben müssen sepa…" at bounding box center [179, 192] width 221 height 384
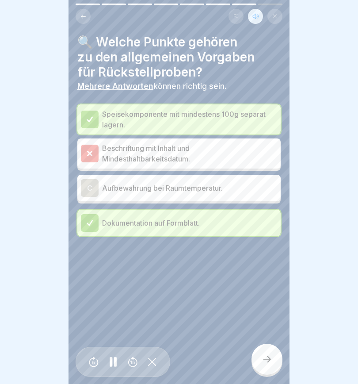
click at [92, 151] on icon at bounding box center [90, 153] width 4 height 4
click at [94, 154] on div at bounding box center [90, 154] width 18 height 18
click at [94, 151] on div at bounding box center [90, 154] width 18 height 18
click at [267, 359] on icon at bounding box center [267, 359] width 11 height 11
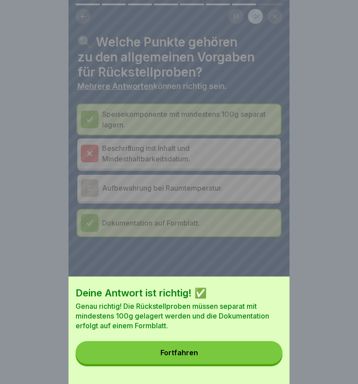
click at [231, 350] on button "Fortfahren" at bounding box center [179, 352] width 207 height 23
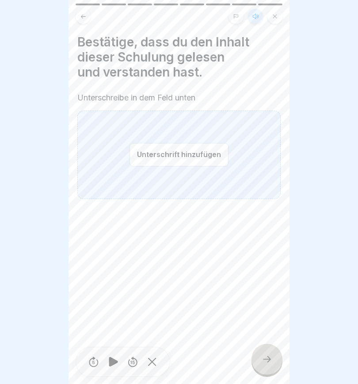
click at [149, 154] on button "Unterschrift hinzufügen" at bounding box center [179, 154] width 99 height 23
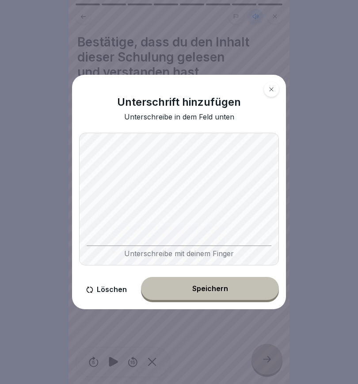
click at [231, 288] on button "Speichern" at bounding box center [210, 288] width 138 height 23
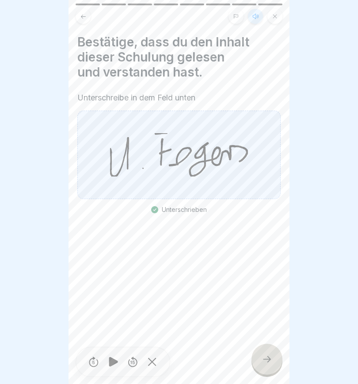
click at [264, 362] on icon at bounding box center [267, 359] width 11 height 11
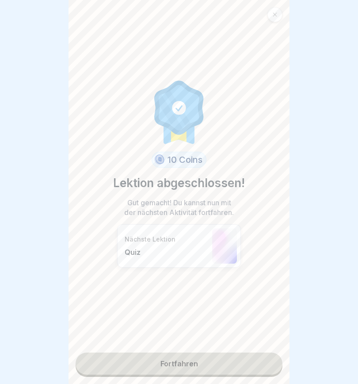
click at [214, 365] on link "Fortfahren" at bounding box center [179, 363] width 207 height 22
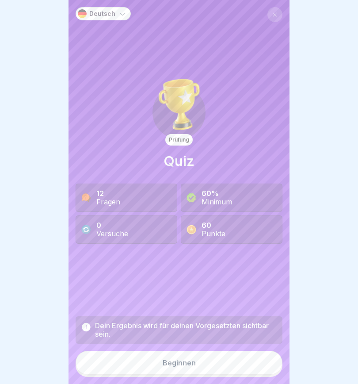
click at [208, 364] on button "Beginnen" at bounding box center [179, 363] width 207 height 24
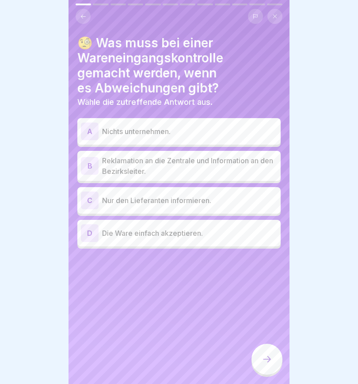
click at [90, 166] on div "B" at bounding box center [90, 166] width 18 height 18
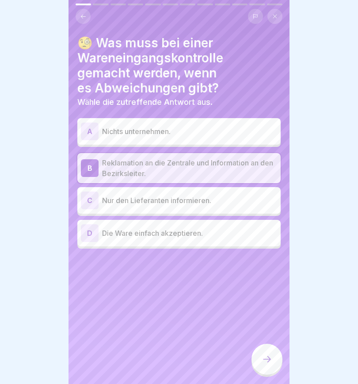
click at [266, 363] on icon at bounding box center [267, 359] width 11 height 11
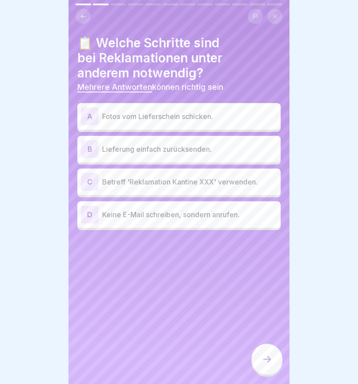
click at [92, 114] on div "A" at bounding box center [90, 116] width 18 height 18
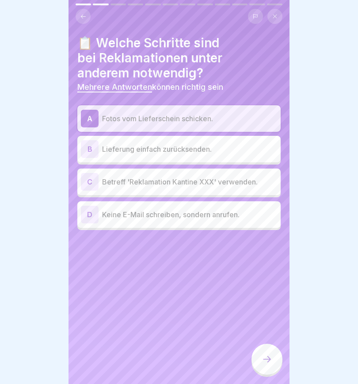
click at [88, 184] on div "C" at bounding box center [90, 182] width 18 height 18
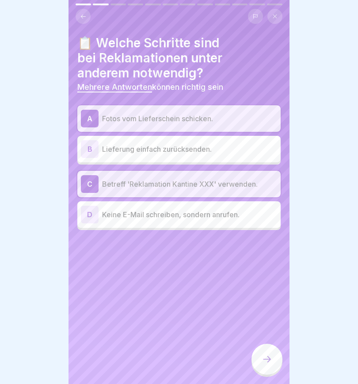
click at [267, 362] on icon at bounding box center [267, 359] width 11 height 11
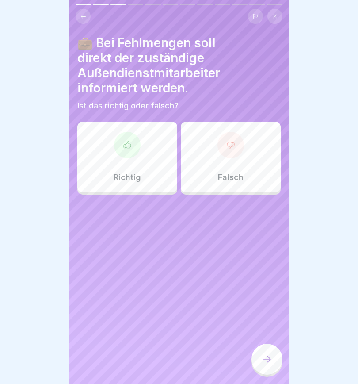
click at [230, 145] on icon at bounding box center [230, 145] width 9 height 9
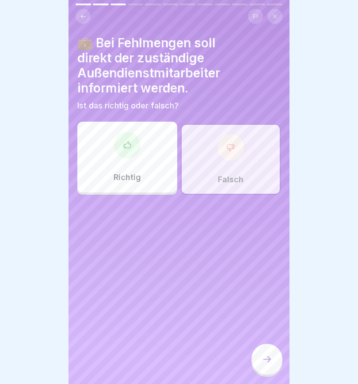
click at [270, 357] on icon at bounding box center [267, 359] width 11 height 11
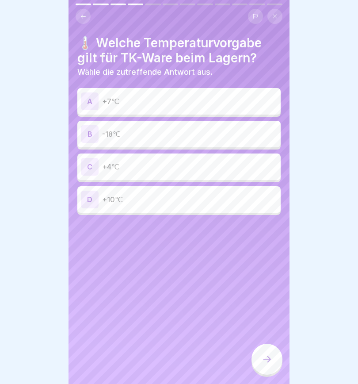
click at [91, 135] on div "B" at bounding box center [90, 134] width 18 height 18
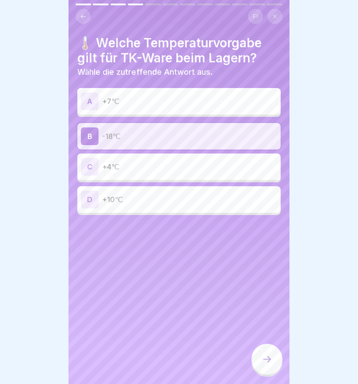
click at [271, 357] on icon at bounding box center [267, 359] width 11 height 11
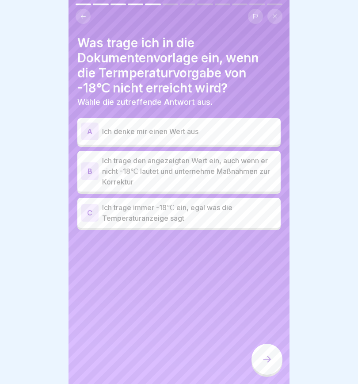
click at [89, 167] on div "B" at bounding box center [90, 171] width 18 height 18
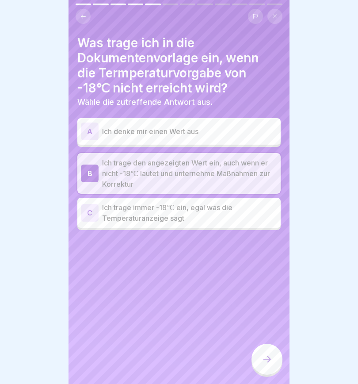
click at [267, 359] on icon at bounding box center [267, 359] width 11 height 11
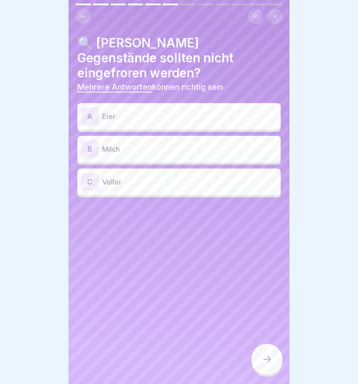
click at [89, 107] on div "A" at bounding box center [90, 116] width 18 height 18
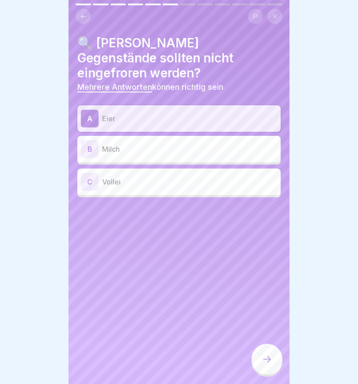
click at [89, 140] on div "B" at bounding box center [90, 149] width 18 height 18
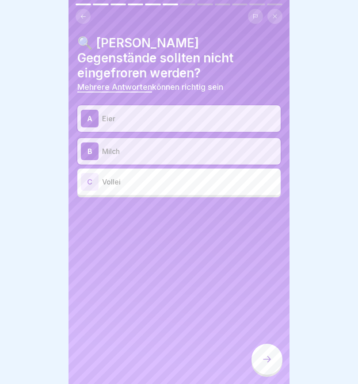
click at [88, 173] on div "C" at bounding box center [90, 182] width 18 height 18
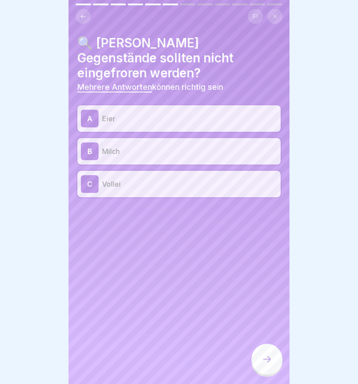
click at [271, 357] on icon at bounding box center [267, 359] width 11 height 11
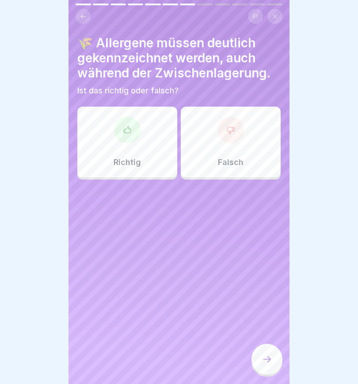
click at [125, 131] on icon at bounding box center [127, 129] width 7 height 7
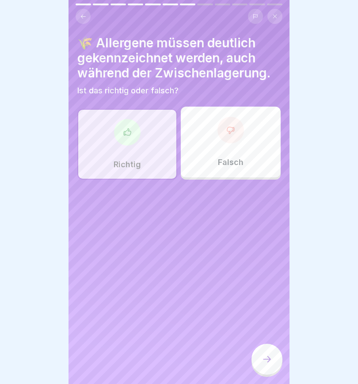
click at [270, 358] on icon at bounding box center [267, 359] width 8 height 6
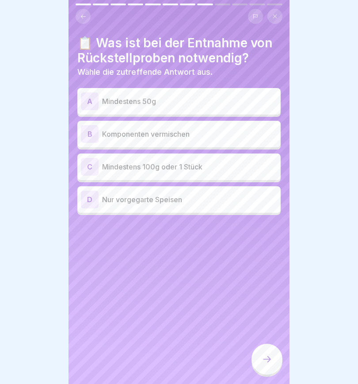
click at [89, 167] on div "C" at bounding box center [90, 167] width 18 height 18
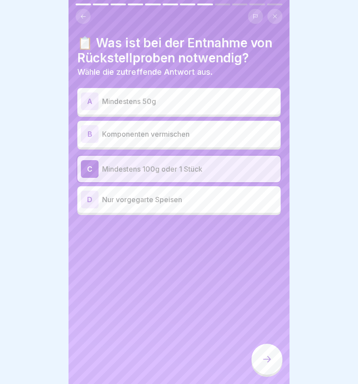
click at [267, 361] on icon at bounding box center [267, 359] width 11 height 11
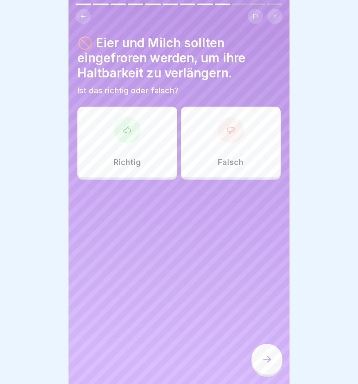
click at [231, 130] on icon at bounding box center [230, 130] width 9 height 9
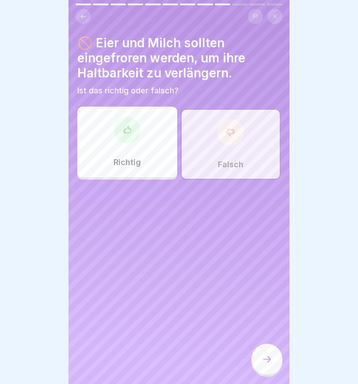
click at [268, 357] on icon at bounding box center [267, 359] width 11 height 11
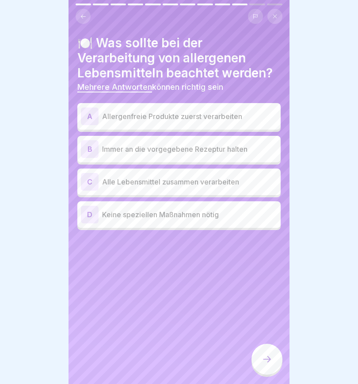
click at [86, 113] on div "A" at bounding box center [90, 116] width 18 height 18
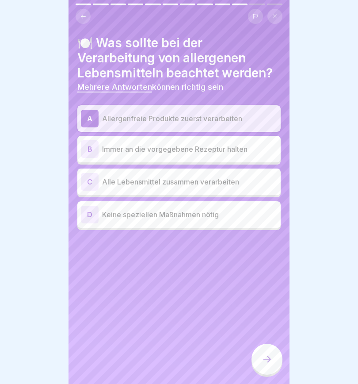
click at [88, 147] on div "B" at bounding box center [90, 149] width 18 height 18
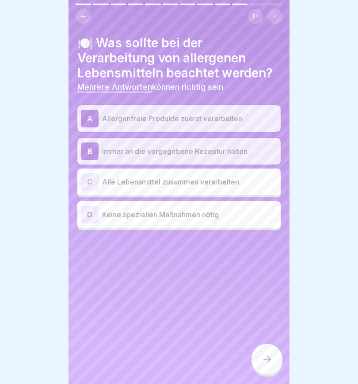
click at [269, 363] on icon at bounding box center [267, 359] width 11 height 11
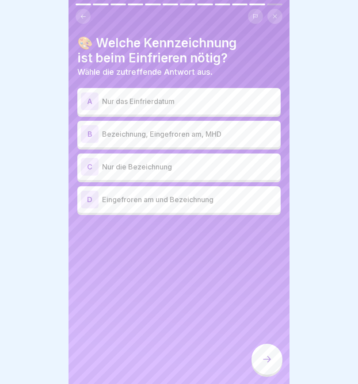
click at [84, 134] on div "B" at bounding box center [90, 134] width 18 height 18
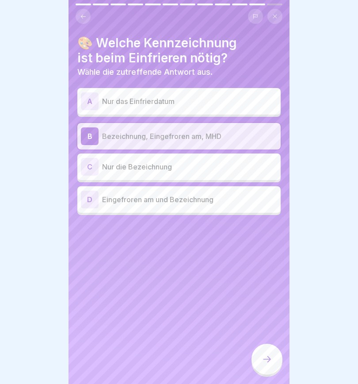
click at [270, 357] on icon at bounding box center [267, 359] width 11 height 11
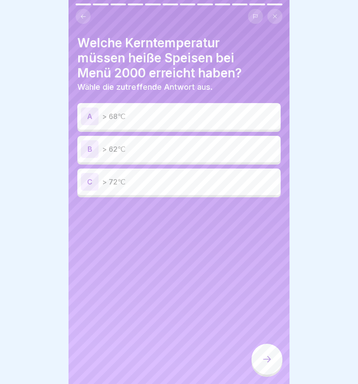
click at [88, 181] on div "C" at bounding box center [90, 182] width 18 height 18
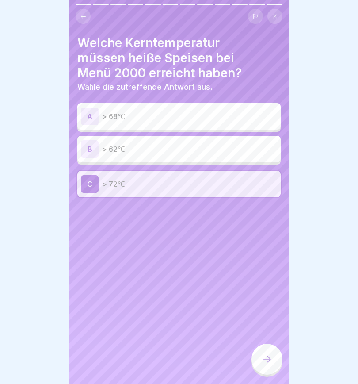
click at [270, 359] on icon at bounding box center [267, 359] width 8 height 6
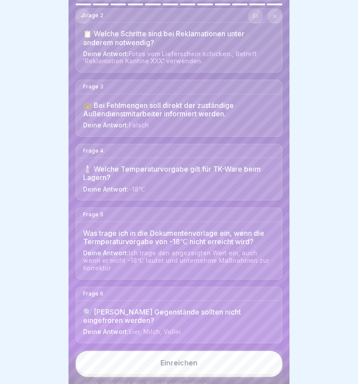
scroll to position [157, 0]
click at [111, 235] on div "Was trage ich in die Dokumentenvorlage ein, wenn die Termperaturvorgabe von -18…" at bounding box center [179, 237] width 192 height 17
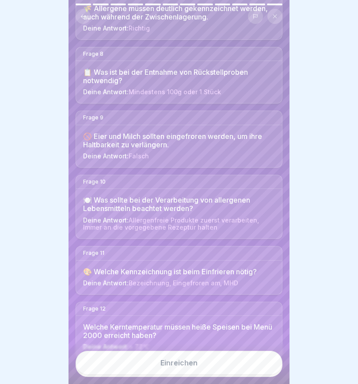
scroll to position [524, 0]
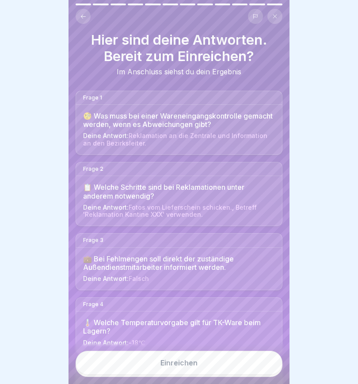
click at [81, 15] on icon at bounding box center [83, 16] width 7 height 7
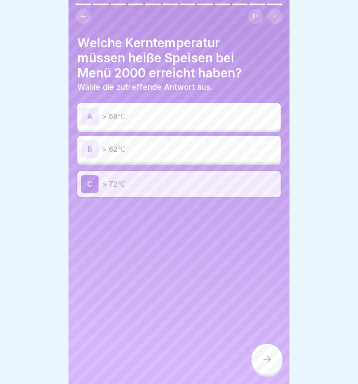
scroll to position [0, 0]
click at [86, 16] on icon at bounding box center [83, 16] width 7 height 7
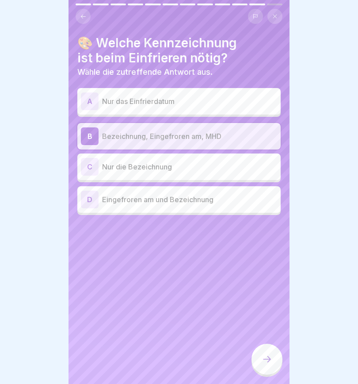
click at [85, 15] on icon at bounding box center [83, 16] width 7 height 7
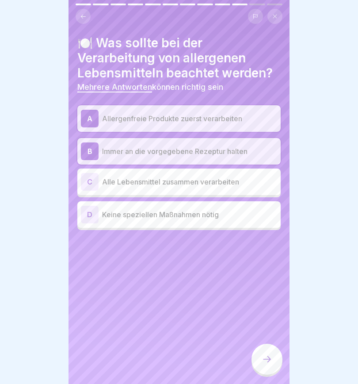
click at [82, 18] on icon at bounding box center [83, 16] width 7 height 7
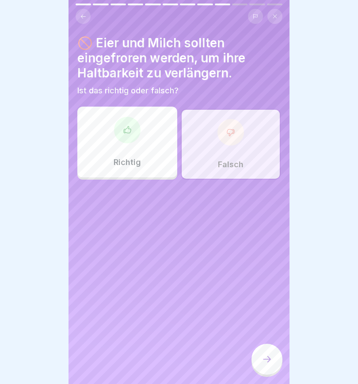
click at [80, 15] on icon at bounding box center [83, 16] width 7 height 7
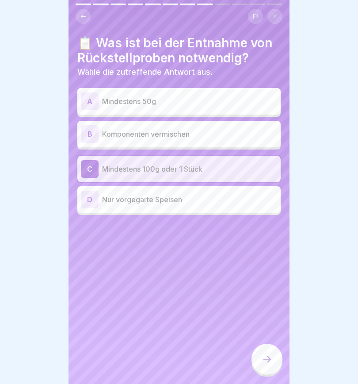
click at [83, 19] on icon at bounding box center [83, 16] width 7 height 7
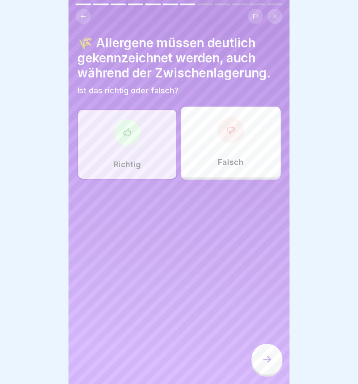
click at [122, 138] on div at bounding box center [127, 132] width 27 height 27
click at [79, 18] on button at bounding box center [83, 16] width 15 height 15
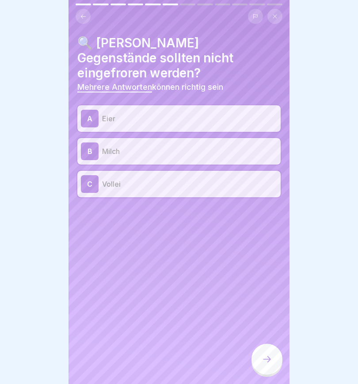
click at [80, 15] on icon at bounding box center [83, 16] width 7 height 7
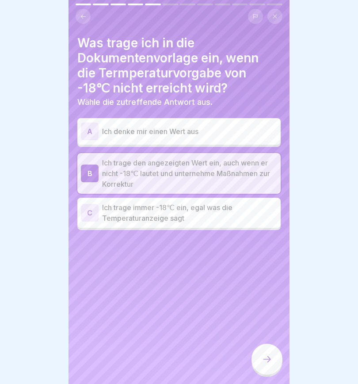
click at [265, 359] on icon at bounding box center [267, 359] width 11 height 11
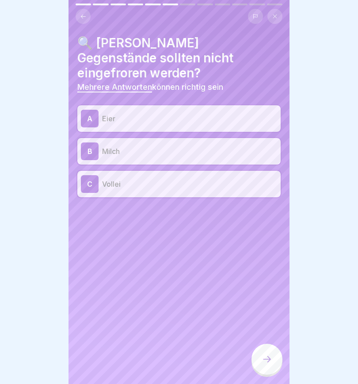
click at [265, 361] on icon at bounding box center [267, 359] width 11 height 11
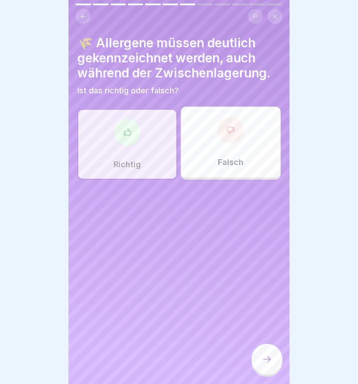
click at [265, 361] on icon at bounding box center [267, 359] width 11 height 11
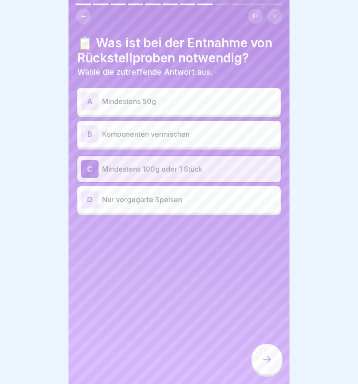
click at [267, 364] on div at bounding box center [267, 359] width 31 height 31
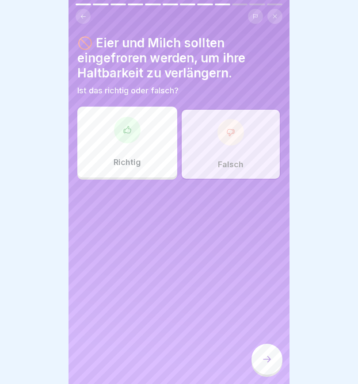
click at [270, 363] on icon at bounding box center [267, 359] width 11 height 11
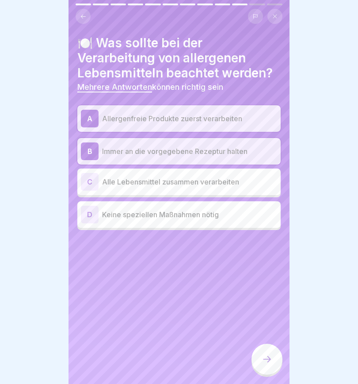
click at [270, 363] on icon at bounding box center [267, 359] width 11 height 11
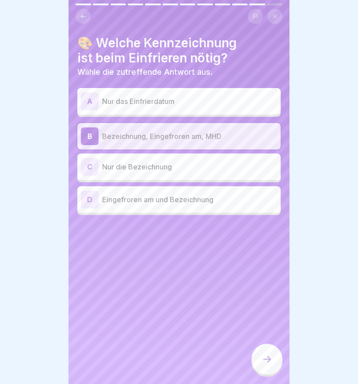
click at [271, 365] on div at bounding box center [267, 359] width 31 height 31
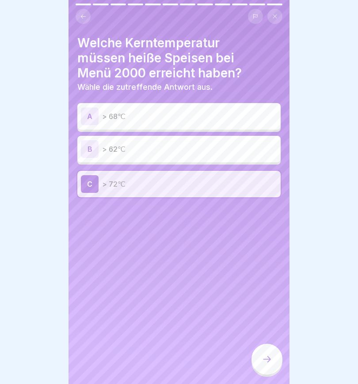
click at [271, 364] on icon at bounding box center [267, 359] width 11 height 11
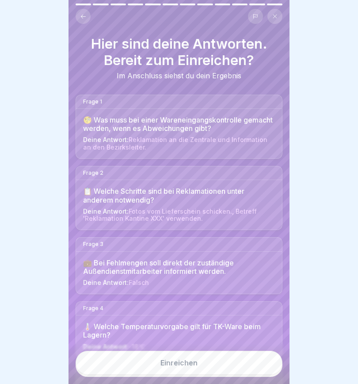
click at [273, 365] on button "Einreichen" at bounding box center [179, 363] width 207 height 24
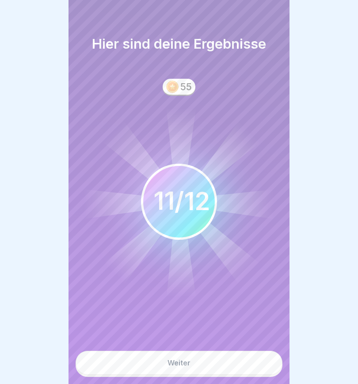
click at [195, 360] on button "Weiter" at bounding box center [179, 363] width 207 height 24
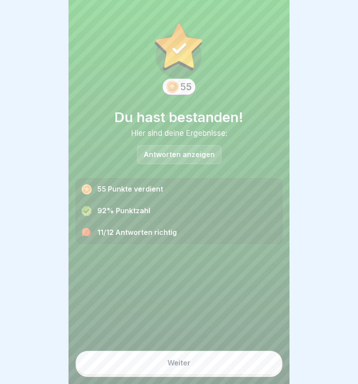
click at [183, 157] on p "Antworten anzeigen" at bounding box center [179, 155] width 71 height 8
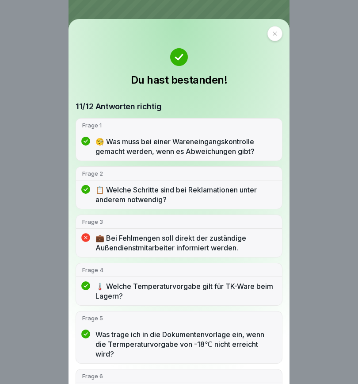
click at [268, 34] on div at bounding box center [275, 33] width 15 height 15
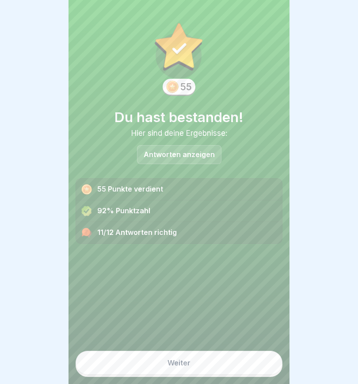
click at [193, 363] on button "Weiter" at bounding box center [179, 363] width 207 height 24
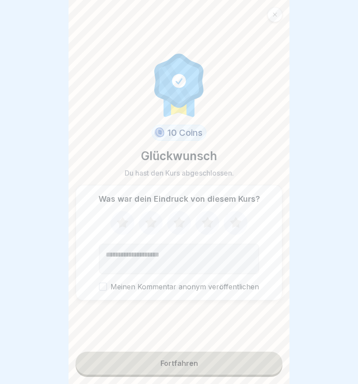
click at [126, 224] on icon at bounding box center [122, 222] width 23 height 23
click at [146, 224] on icon at bounding box center [150, 222] width 23 height 23
click at [181, 225] on icon at bounding box center [178, 222] width 11 height 11
click at [203, 224] on icon at bounding box center [207, 222] width 23 height 23
click at [205, 364] on button "Fortfahren" at bounding box center [179, 363] width 207 height 23
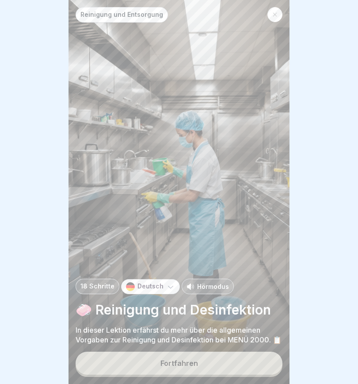
click at [196, 364] on div "Fortfahren" at bounding box center [180, 363] width 38 height 8
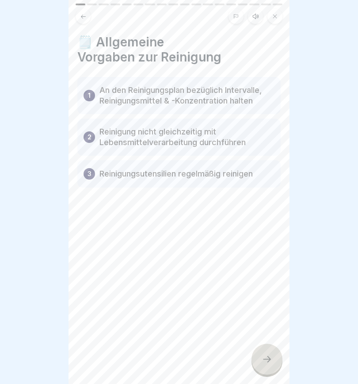
click at [255, 16] on icon at bounding box center [255, 16] width 7 height 7
click at [109, 362] on icon at bounding box center [113, 362] width 9 height 10
click at [267, 362] on icon at bounding box center [267, 359] width 11 height 11
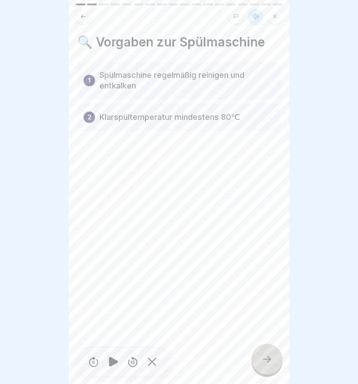
click at [265, 360] on icon at bounding box center [267, 359] width 11 height 11
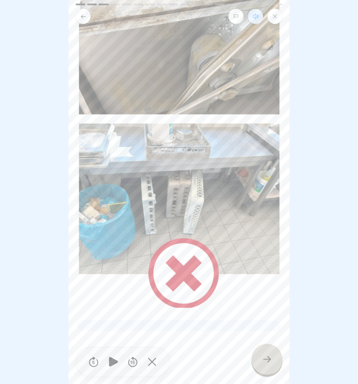
scroll to position [115, 0]
click at [267, 363] on icon at bounding box center [267, 359] width 11 height 11
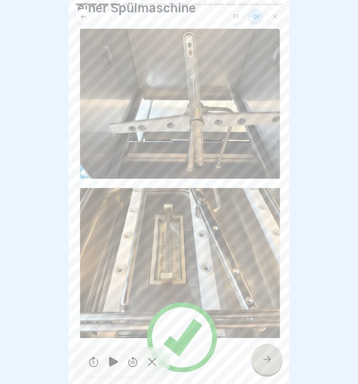
scroll to position [62, 0]
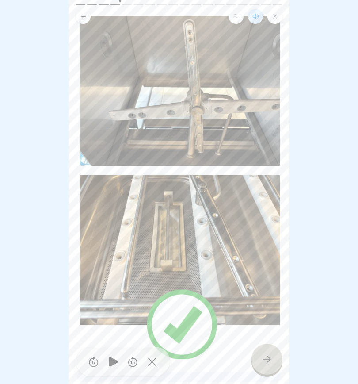
click at [270, 362] on icon at bounding box center [267, 359] width 11 height 11
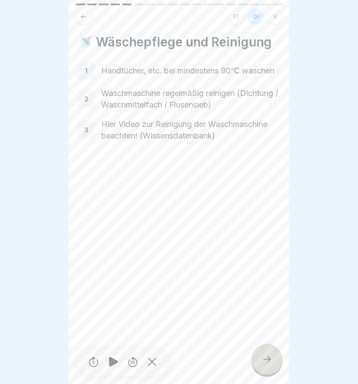
click at [266, 363] on icon at bounding box center [267, 359] width 11 height 11
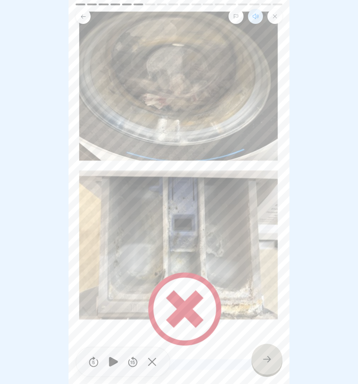
scroll to position [68, 0]
click at [266, 358] on icon at bounding box center [267, 359] width 11 height 11
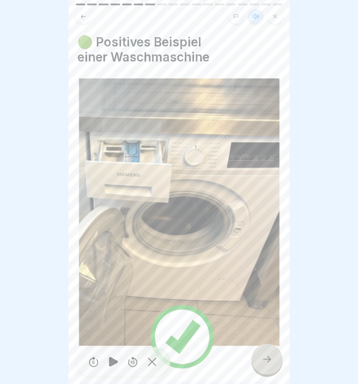
click at [264, 360] on icon at bounding box center [267, 359] width 11 height 11
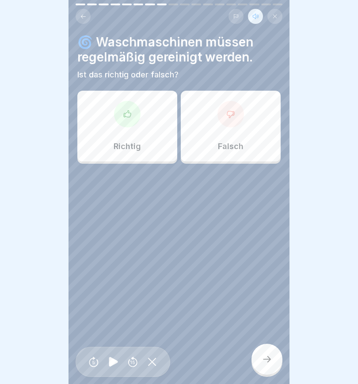
click at [122, 117] on div at bounding box center [127, 114] width 27 height 27
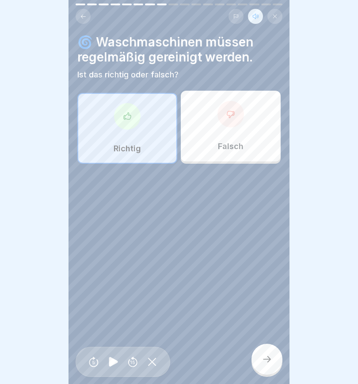
click at [265, 361] on icon at bounding box center [267, 359] width 11 height 11
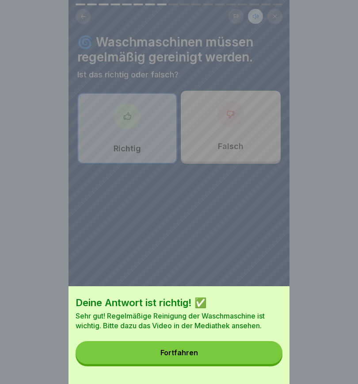
click at [237, 353] on button "Fortfahren" at bounding box center [179, 352] width 207 height 23
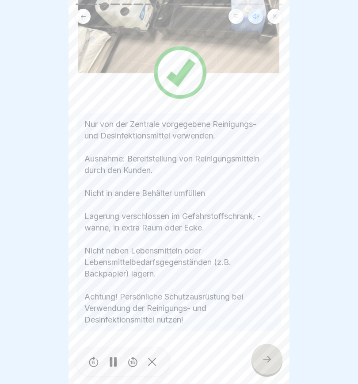
scroll to position [155, 0]
click at [265, 359] on icon at bounding box center [267, 359] width 8 height 6
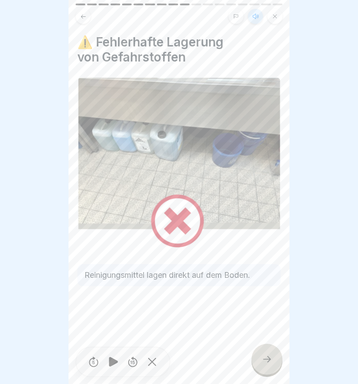
click at [264, 360] on icon at bounding box center [267, 359] width 11 height 11
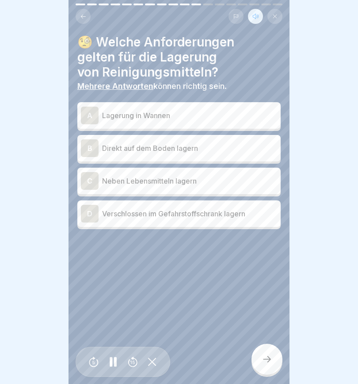
click at [90, 116] on div "A" at bounding box center [90, 116] width 18 height 18
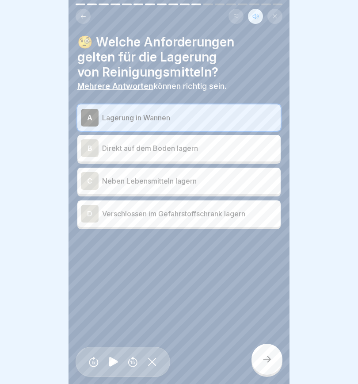
click at [269, 357] on icon at bounding box center [267, 359] width 8 height 6
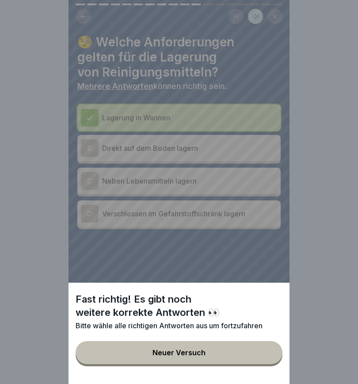
click at [213, 355] on button "Neuer Versuch" at bounding box center [179, 352] width 207 height 23
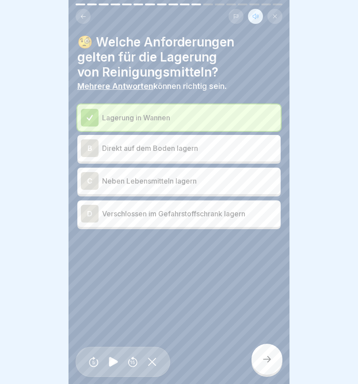
click at [90, 214] on div "D" at bounding box center [90, 214] width 18 height 18
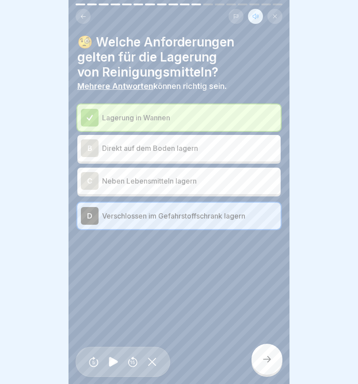
click at [267, 361] on icon at bounding box center [267, 359] width 11 height 11
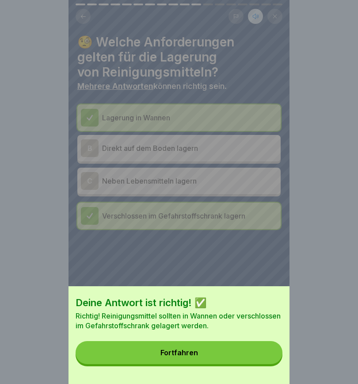
click at [209, 357] on button "Fortfahren" at bounding box center [179, 352] width 207 height 23
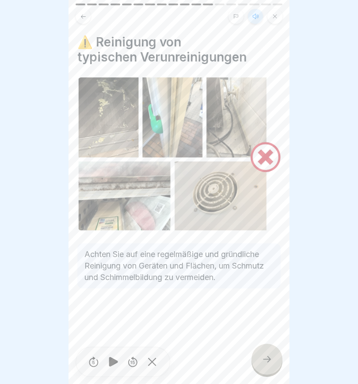
click at [268, 361] on icon at bounding box center [267, 359] width 8 height 6
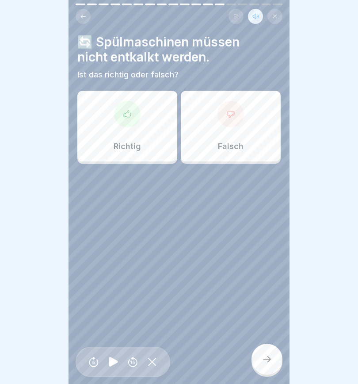
click at [232, 125] on div at bounding box center [231, 114] width 27 height 27
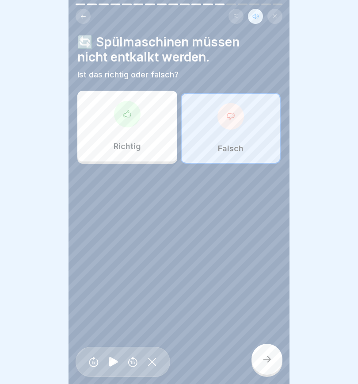
click at [267, 365] on div at bounding box center [267, 359] width 31 height 31
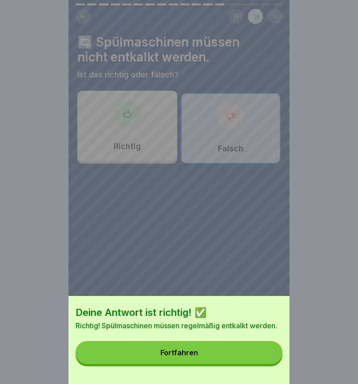
click at [222, 353] on button "Fortfahren" at bounding box center [179, 352] width 207 height 23
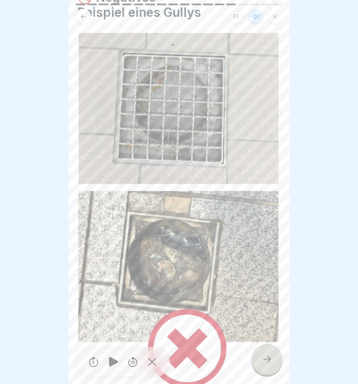
scroll to position [47, 0]
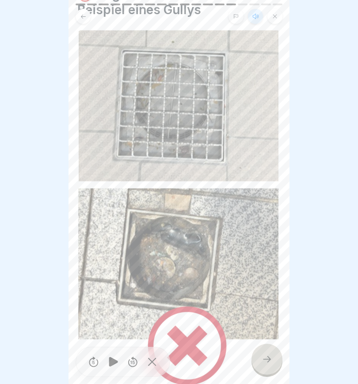
click at [268, 364] on icon at bounding box center [267, 359] width 11 height 11
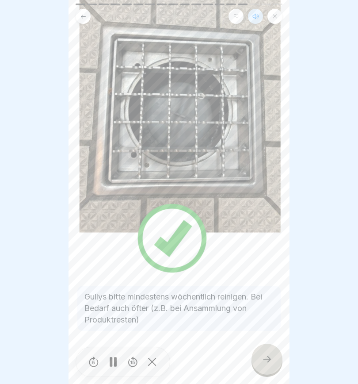
scroll to position [100, 0]
click at [109, 363] on icon at bounding box center [113, 362] width 9 height 10
click at [268, 360] on icon at bounding box center [267, 359] width 11 height 11
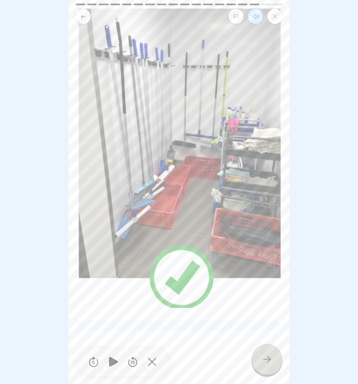
scroll to position [86, 0]
click at [267, 359] on icon at bounding box center [267, 359] width 11 height 11
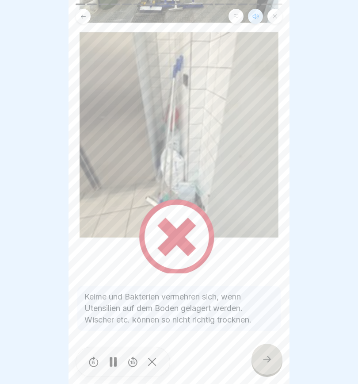
scroll to position [141, 0]
click at [267, 362] on icon at bounding box center [267, 359] width 11 height 11
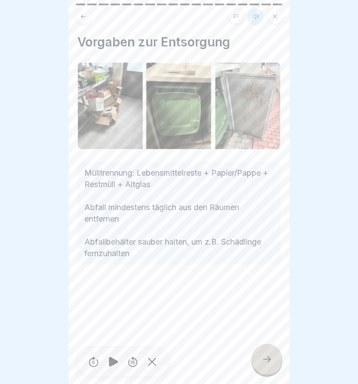
click at [269, 357] on icon at bounding box center [267, 359] width 8 height 6
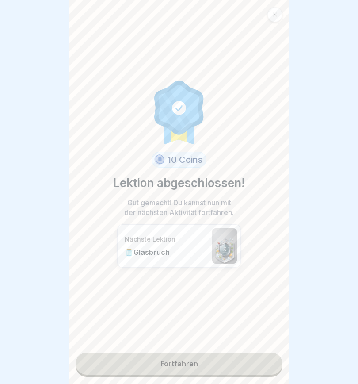
click at [215, 365] on link "Fortfahren" at bounding box center [179, 363] width 207 height 22
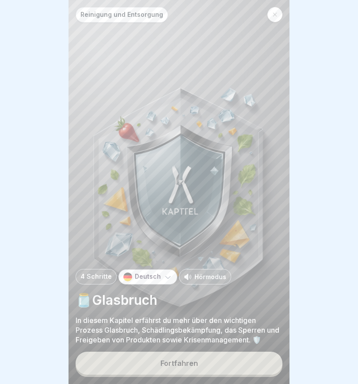
click at [206, 365] on button "Fortfahren" at bounding box center [179, 363] width 207 height 23
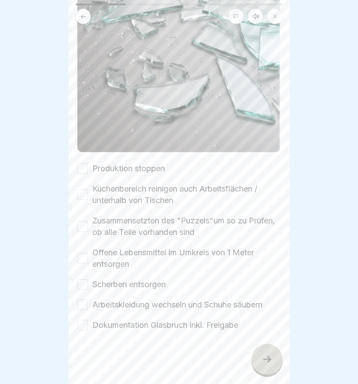
scroll to position [222, 0]
click at [257, 18] on icon at bounding box center [255, 16] width 7 height 7
click at [115, 363] on icon at bounding box center [113, 362] width 9 height 10
click at [82, 167] on button "Produktion stoppen" at bounding box center [82, 168] width 11 height 11
click at [85, 195] on button "Küchenbereich reinigen auch Arbeitsflächen / unterhalb von Tischen" at bounding box center [82, 194] width 11 height 11
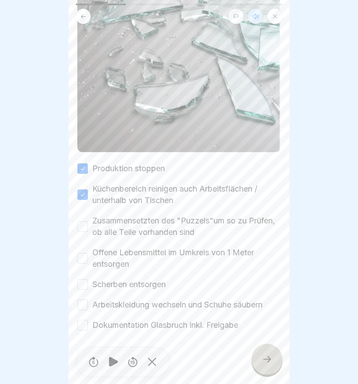
click at [84, 231] on button "Zusammensetzten des "Puzzels"um so zu Prüfen, ob alle Teile vorhanden sind" at bounding box center [82, 226] width 11 height 11
click at [85, 261] on button "Offene Lebensmittel im Umkreis von 1 Meter entsorgen" at bounding box center [82, 258] width 11 height 11
click at [87, 280] on button "Scherben entsorgen" at bounding box center [82, 284] width 11 height 11
click at [83, 304] on button "Arbeitskleidung wechseln und Schuhe säubern" at bounding box center [82, 304] width 11 height 11
click at [84, 327] on button "Dokumentation Glasbruch inkl. Freigabe" at bounding box center [82, 325] width 11 height 11
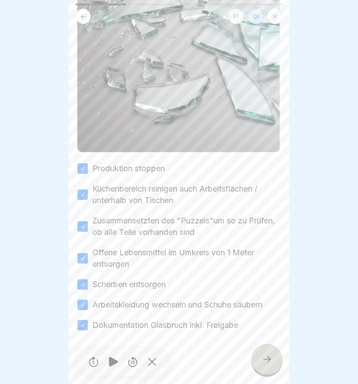
click at [276, 361] on div at bounding box center [267, 359] width 31 height 31
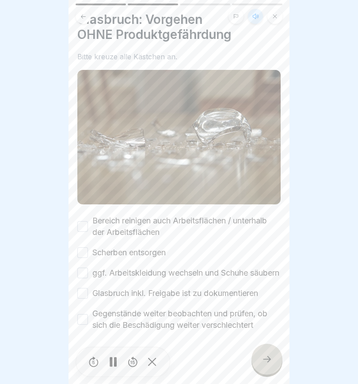
scroll to position [34, 0]
click at [268, 361] on icon at bounding box center [267, 359] width 11 height 11
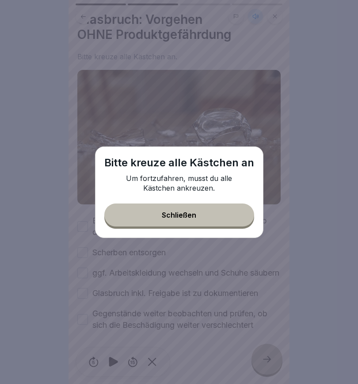
click at [209, 214] on button "Schließen" at bounding box center [179, 214] width 150 height 23
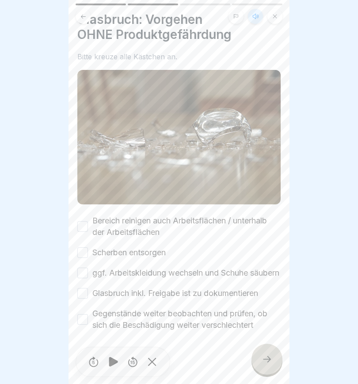
click at [92, 218] on label "Bereich reinigen auch Arbeitsflächen / unterhalb der Arbeitsflächen" at bounding box center [186, 226] width 188 height 23
click at [88, 221] on button "Bereich reinigen auch Arbeitsflächen / unterhalb der Arbeitsflächen" at bounding box center [82, 226] width 11 height 11
click at [83, 247] on button "Scherben entsorgen" at bounding box center [82, 252] width 11 height 11
click at [81, 271] on button "ggf. Arbeitskleidung wechseln und Schuhe säubern" at bounding box center [82, 273] width 11 height 11
click at [81, 292] on button "Glasbruch inkl. Freigabe ist zu dokumentieren" at bounding box center [82, 293] width 11 height 11
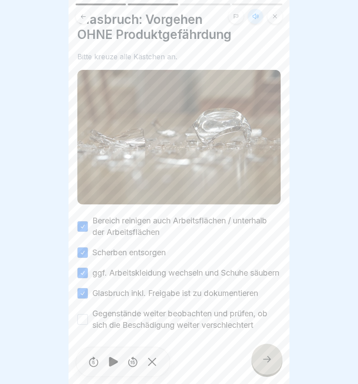
click at [77, 319] on button "Gegenstände weiter beobachten und prüfen, ob sich die Beschädigung weiter versc…" at bounding box center [82, 319] width 11 height 11
click at [269, 363] on icon at bounding box center [267, 359] width 11 height 11
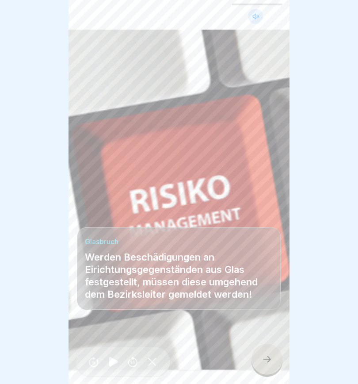
click at [266, 363] on icon at bounding box center [267, 359] width 11 height 11
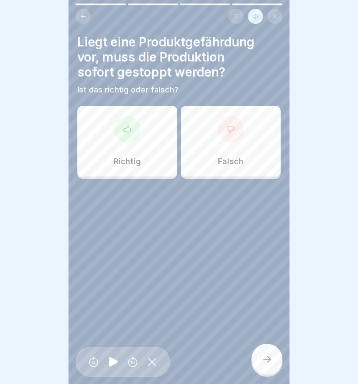
click at [121, 129] on div at bounding box center [127, 129] width 27 height 27
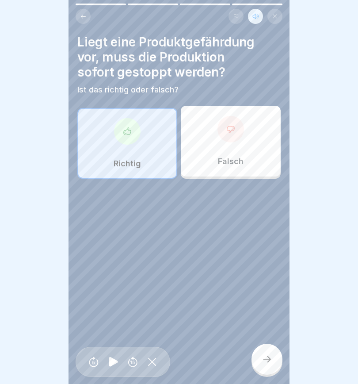
click at [268, 361] on icon at bounding box center [267, 359] width 8 height 6
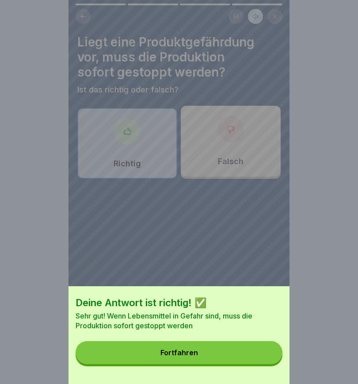
click at [206, 356] on button "Fortfahren" at bounding box center [179, 352] width 207 height 23
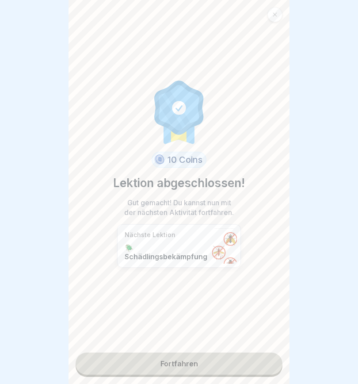
click at [220, 367] on link "Fortfahren" at bounding box center [179, 363] width 207 height 22
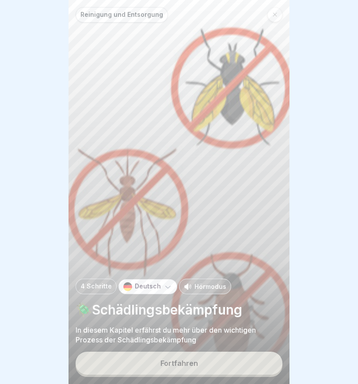
click at [217, 365] on button "Fortfahren" at bounding box center [179, 363] width 207 height 23
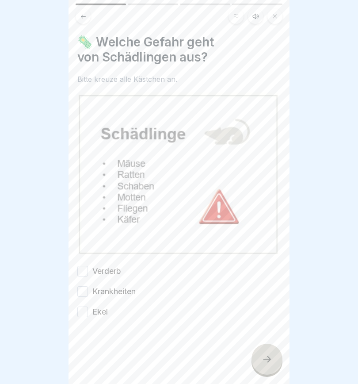
click at [256, 10] on button at bounding box center [255, 16] width 15 height 15
click at [108, 362] on icon at bounding box center [113, 362] width 17 height 14
click at [80, 269] on button "Verderb" at bounding box center [82, 271] width 11 height 11
click at [84, 289] on button "Krankheiten" at bounding box center [82, 291] width 11 height 11
click at [80, 313] on button "Ekel" at bounding box center [82, 311] width 11 height 11
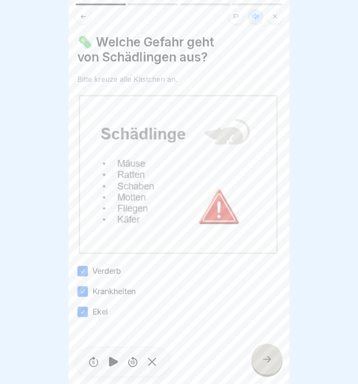
click at [265, 363] on icon at bounding box center [267, 359] width 11 height 11
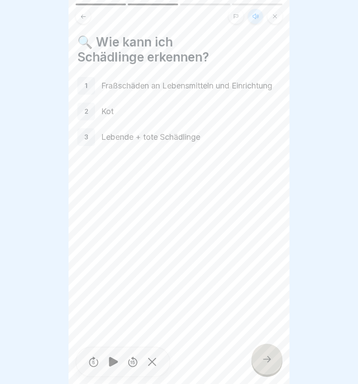
click at [88, 84] on div "1" at bounding box center [86, 86] width 18 height 18
click at [92, 81] on div "1" at bounding box center [86, 86] width 18 height 18
click at [89, 103] on div "2" at bounding box center [86, 112] width 18 height 18
click at [88, 134] on div "3" at bounding box center [86, 137] width 18 height 18
click at [274, 360] on div at bounding box center [267, 359] width 31 height 31
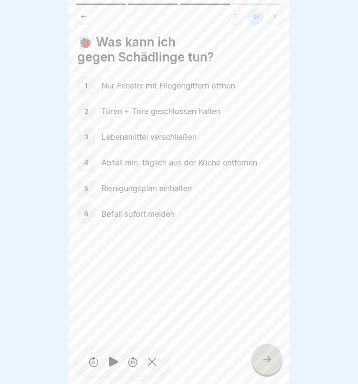
click at [266, 362] on icon at bounding box center [267, 359] width 11 height 11
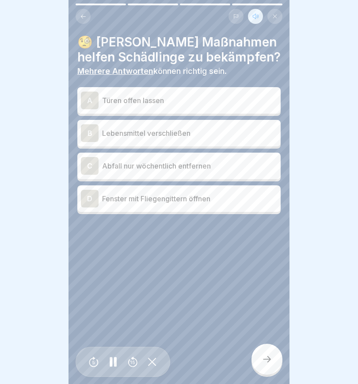
click at [86, 136] on div "B" at bounding box center [90, 133] width 18 height 18
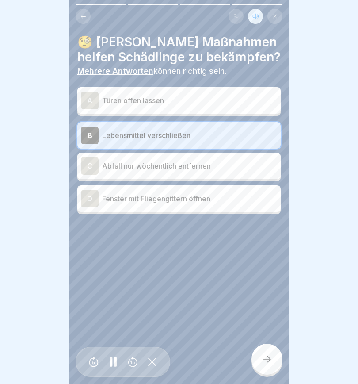
click at [86, 199] on div "D" at bounding box center [90, 199] width 18 height 18
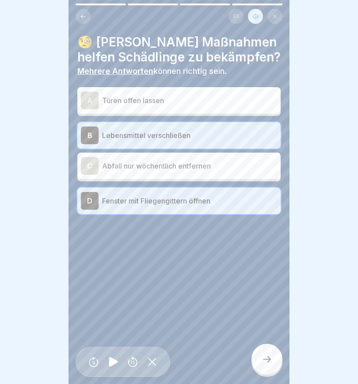
click at [271, 362] on icon at bounding box center [267, 359] width 11 height 11
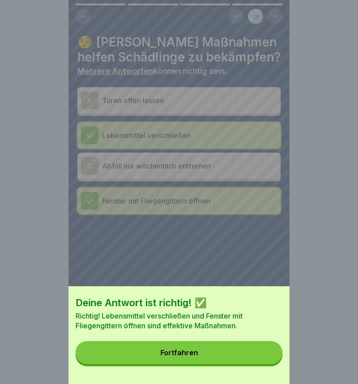
click at [225, 351] on button "Fortfahren" at bounding box center [179, 352] width 207 height 23
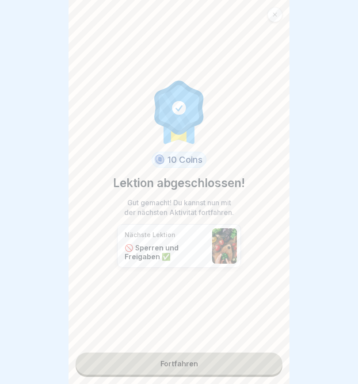
click at [233, 366] on link "Fortfahren" at bounding box center [179, 363] width 207 height 22
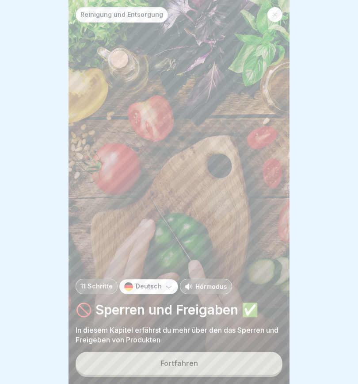
click at [228, 363] on button "Fortfahren" at bounding box center [179, 363] width 207 height 23
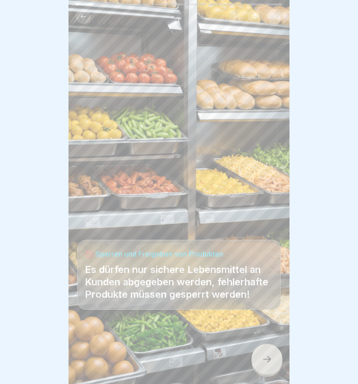
click at [266, 360] on icon at bounding box center [267, 359] width 11 height 11
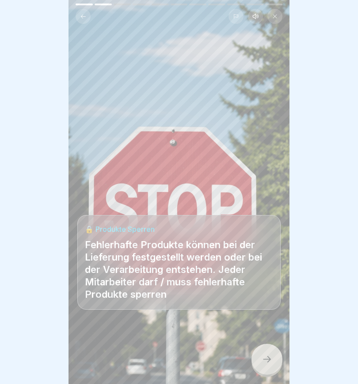
click at [255, 20] on button at bounding box center [255, 16] width 15 height 15
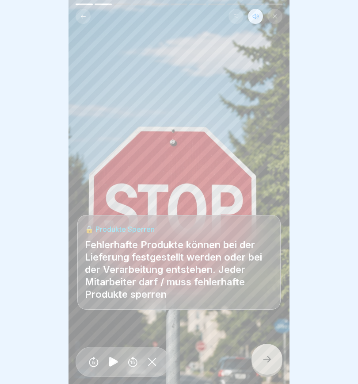
click at [111, 364] on icon at bounding box center [113, 362] width 9 height 10
click at [268, 359] on icon at bounding box center [267, 359] width 11 height 11
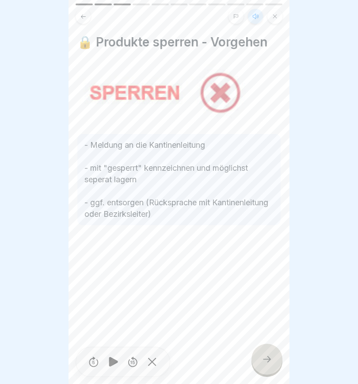
click at [267, 365] on div at bounding box center [267, 359] width 31 height 31
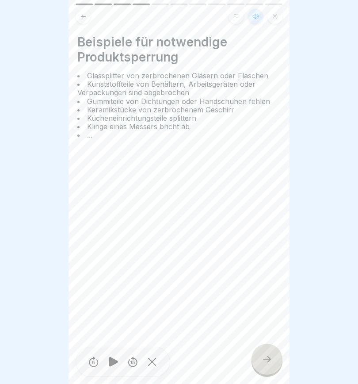
click at [268, 362] on icon at bounding box center [267, 359] width 8 height 6
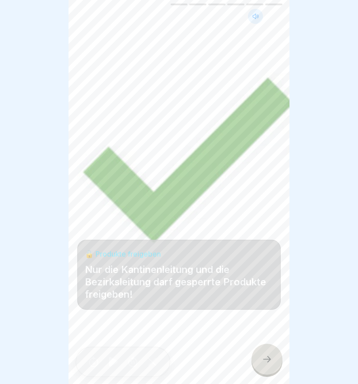
click at [262, 356] on icon at bounding box center [267, 359] width 11 height 11
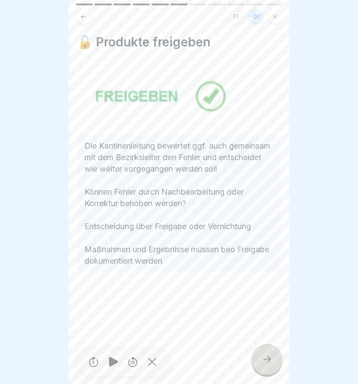
click at [269, 359] on icon at bounding box center [267, 359] width 8 height 6
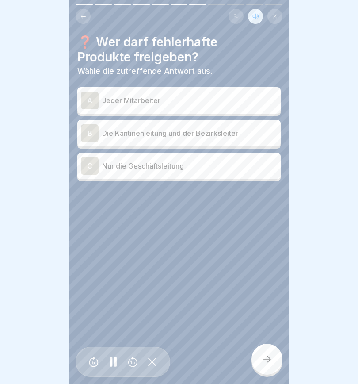
click at [93, 128] on div "B" at bounding box center [90, 133] width 18 height 18
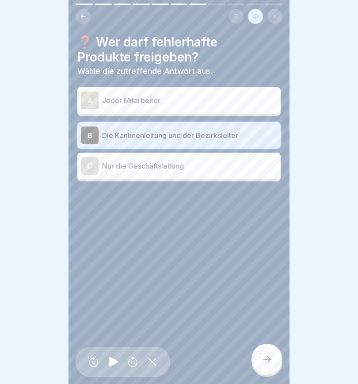
click at [268, 356] on icon at bounding box center [267, 359] width 11 height 11
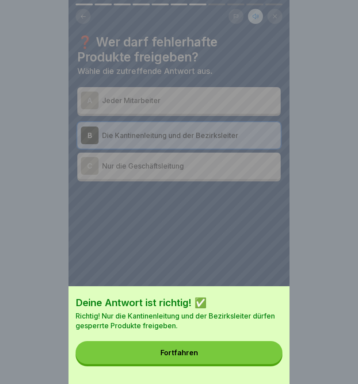
click at [191, 355] on div "Fortfahren" at bounding box center [180, 352] width 38 height 8
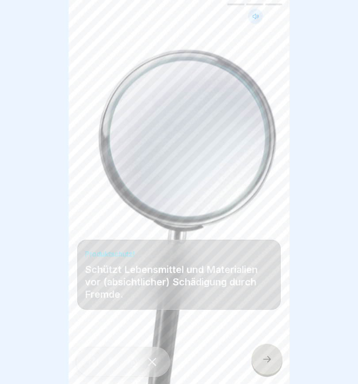
click at [268, 358] on icon at bounding box center [267, 359] width 11 height 11
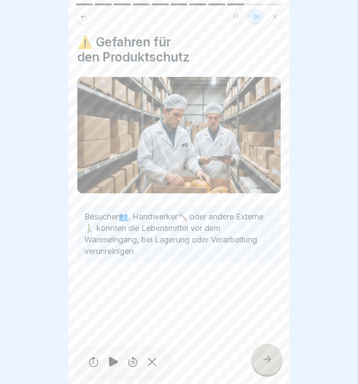
click at [270, 354] on icon at bounding box center [267, 359] width 11 height 11
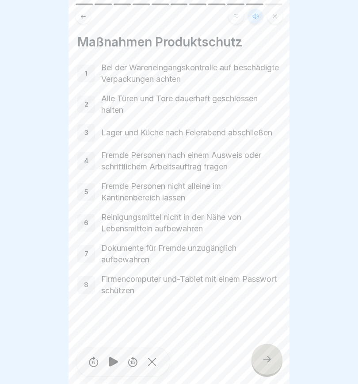
click at [267, 357] on icon at bounding box center [267, 359] width 11 height 11
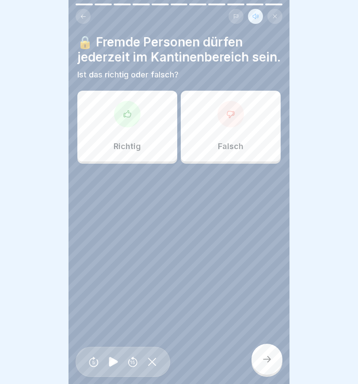
click at [229, 118] on icon at bounding box center [230, 114] width 9 height 9
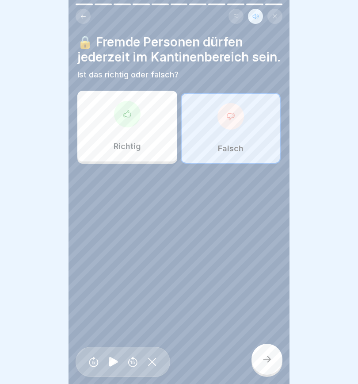
click at [271, 357] on icon at bounding box center [267, 359] width 11 height 11
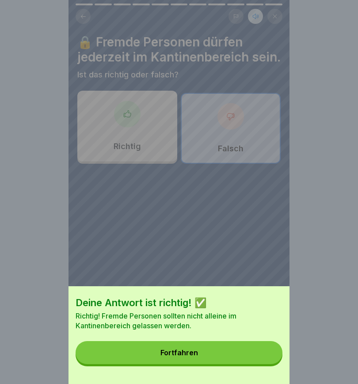
click at [198, 354] on button "Fortfahren" at bounding box center [179, 352] width 207 height 23
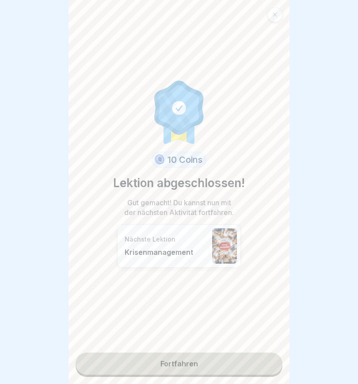
click at [201, 363] on link "Fortfahren" at bounding box center [179, 363] width 207 height 22
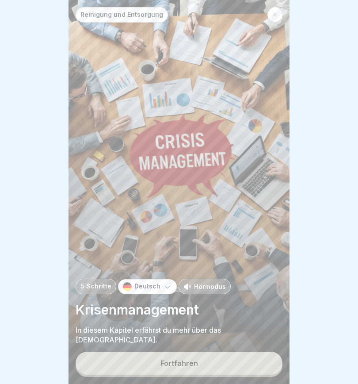
click at [185, 364] on div "Fortfahren" at bounding box center [180, 363] width 38 height 8
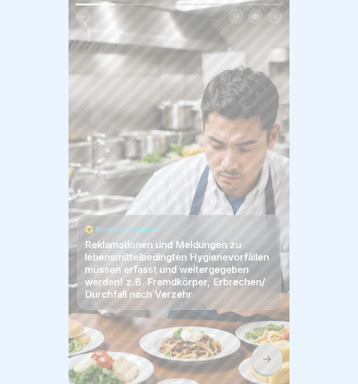
click at [258, 19] on icon at bounding box center [255, 16] width 7 height 7
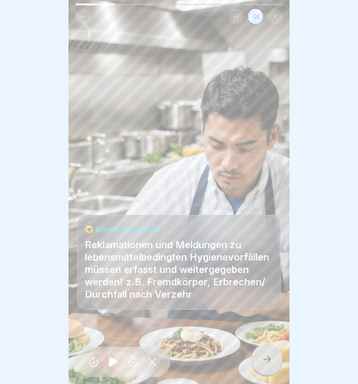
click at [269, 362] on icon at bounding box center [267, 359] width 11 height 11
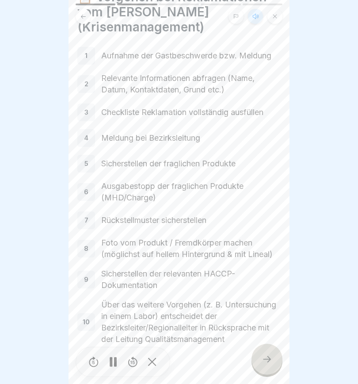
scroll to position [44, 0]
click at [268, 359] on icon at bounding box center [267, 359] width 11 height 11
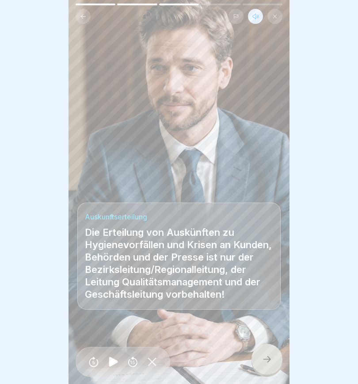
click at [270, 359] on icon at bounding box center [267, 359] width 8 height 6
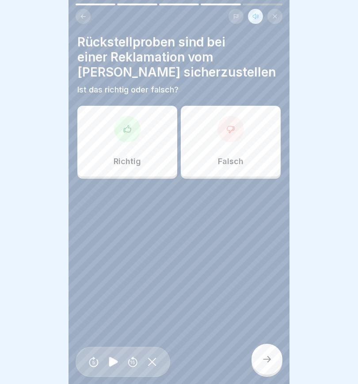
click at [129, 132] on icon at bounding box center [127, 129] width 9 height 9
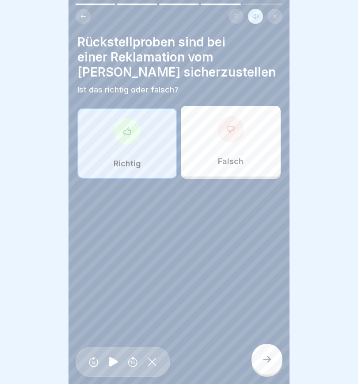
click at [270, 356] on icon at bounding box center [267, 359] width 11 height 11
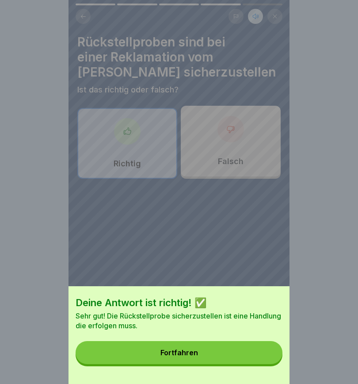
click at [208, 353] on button "Fortfahren" at bounding box center [179, 352] width 207 height 23
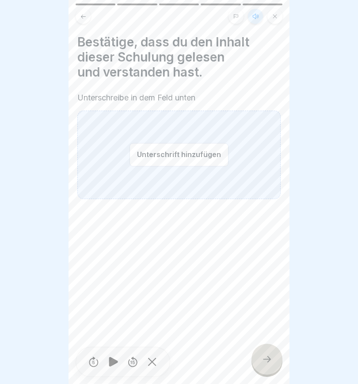
click at [170, 156] on button "Unterschrift hinzufügen" at bounding box center [179, 154] width 99 height 23
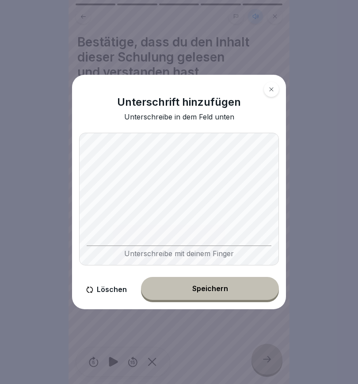
click at [222, 291] on div "Speichern" at bounding box center [210, 288] width 36 height 8
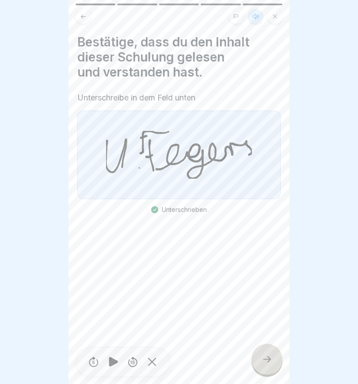
click at [271, 362] on icon at bounding box center [267, 359] width 11 height 11
